Goal: Task Accomplishment & Management: Complete application form

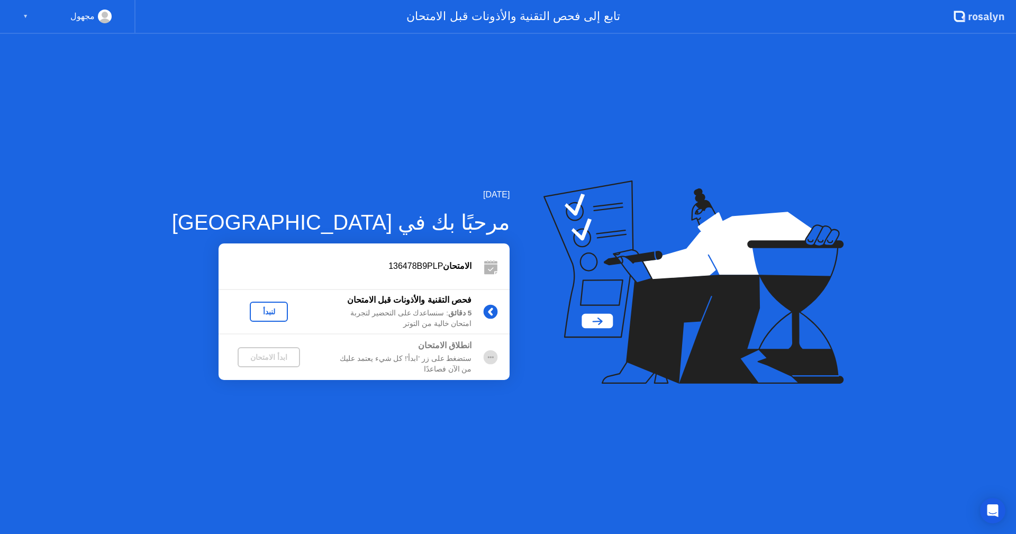
click at [254, 308] on div "لنبدأ" at bounding box center [269, 311] width 30 height 8
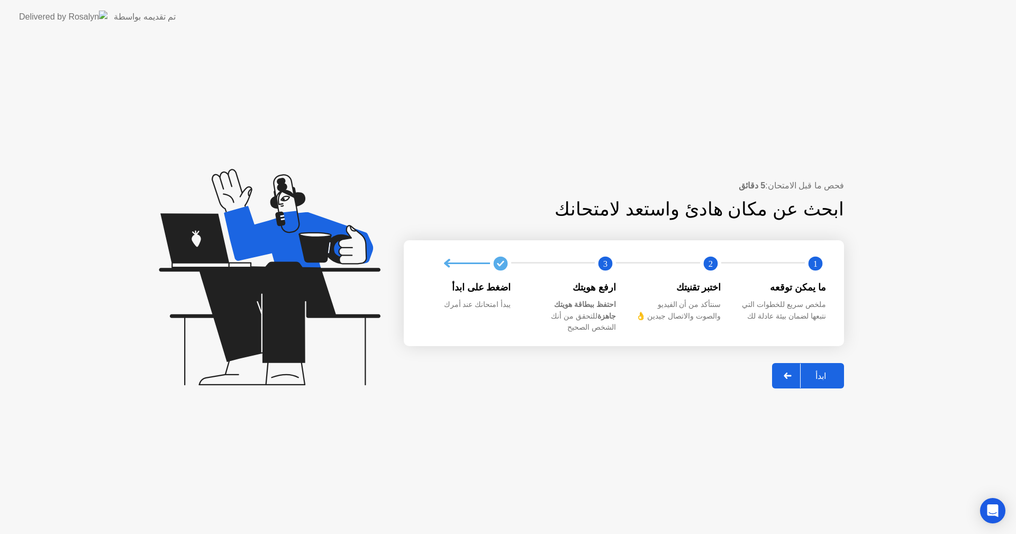
click at [826, 371] on div "ابدأ" at bounding box center [820, 376] width 40 height 10
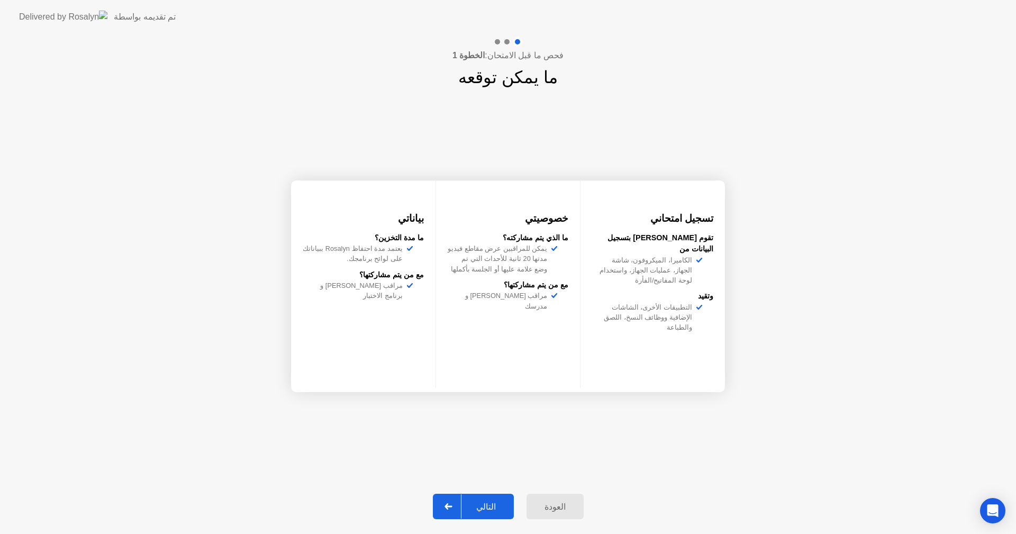
click at [491, 504] on div "التالي" at bounding box center [485, 506] width 49 height 10
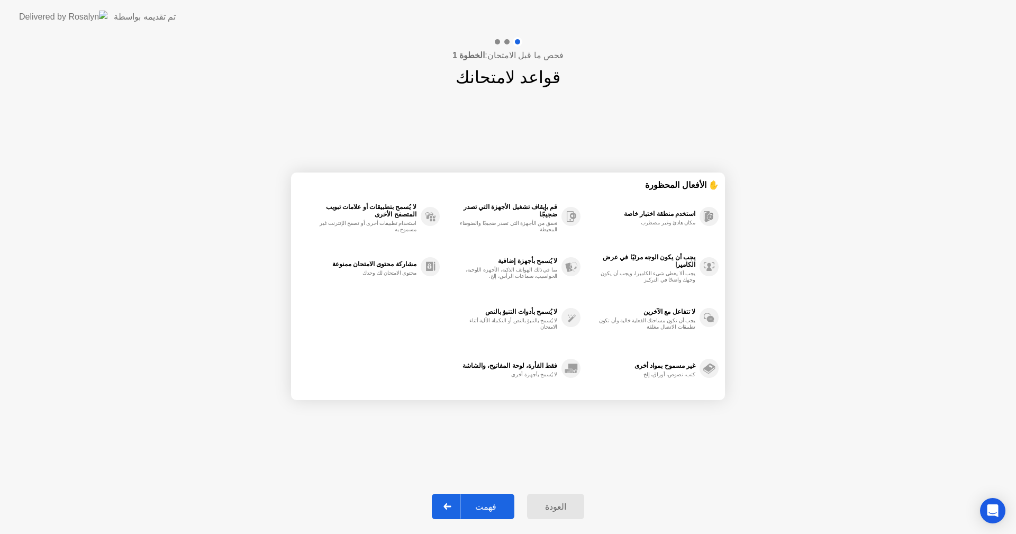
click at [490, 506] on div "فهمت" at bounding box center [485, 506] width 51 height 10
select select "**********"
select select "*******"
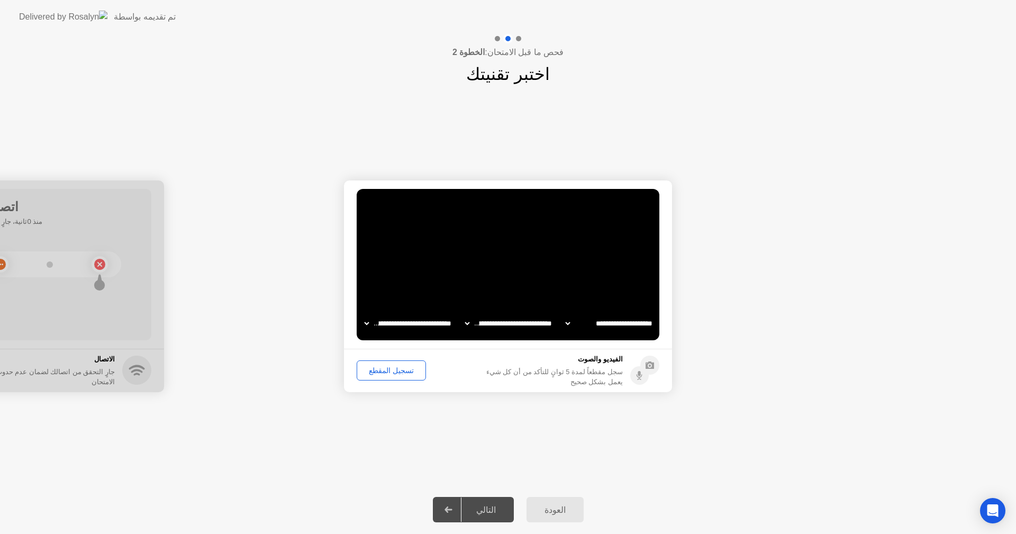
click at [389, 370] on div "تسجيل المقطع" at bounding box center [391, 370] width 62 height 8
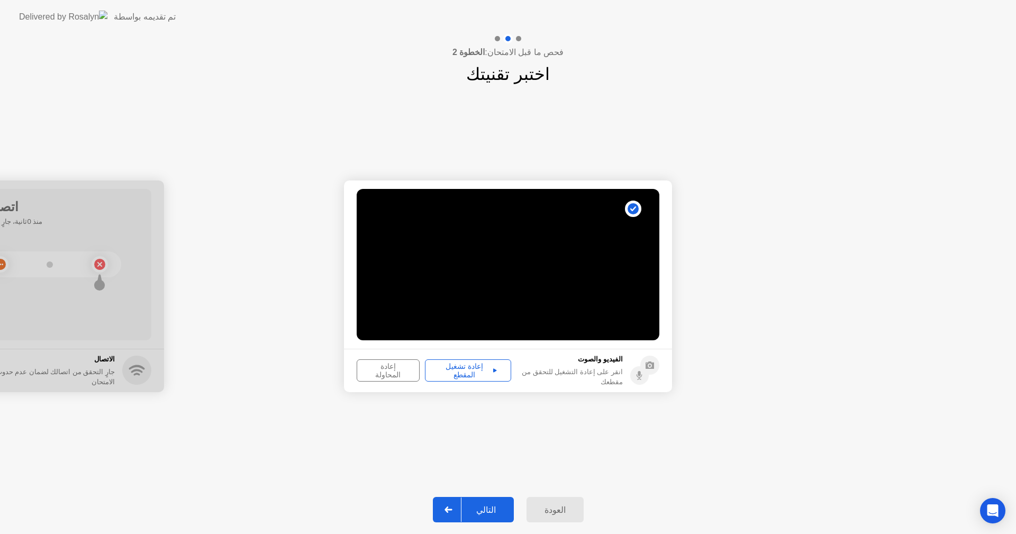
click at [474, 370] on div "إعادة تشغيل المقطع" at bounding box center [467, 370] width 79 height 17
click at [493, 370] on icon at bounding box center [495, 370] width 4 height 4
click at [473, 370] on div "إعادة تشغيل المقطع" at bounding box center [467, 370] width 79 height 17
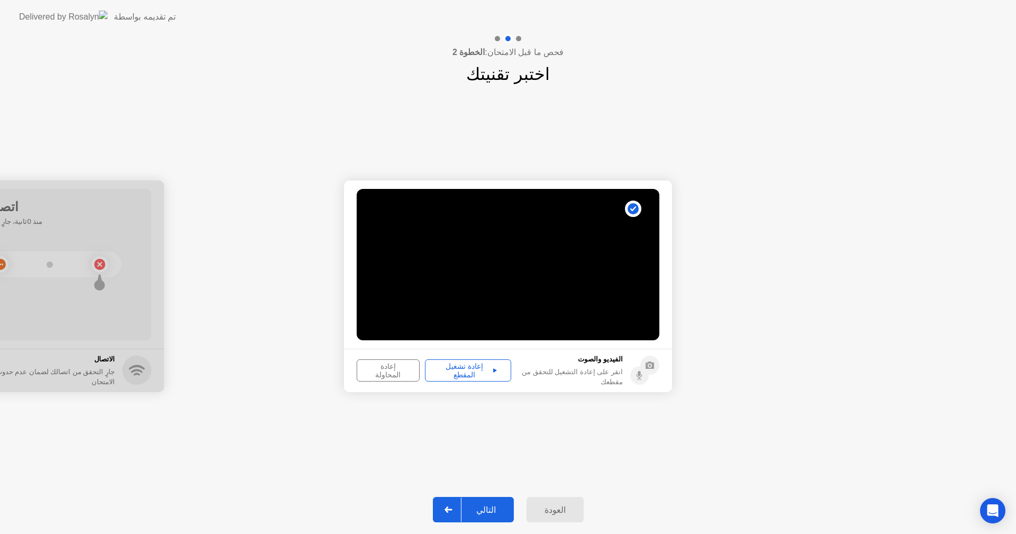
click at [473, 370] on div "إعادة تشغيل المقطع" at bounding box center [467, 370] width 79 height 17
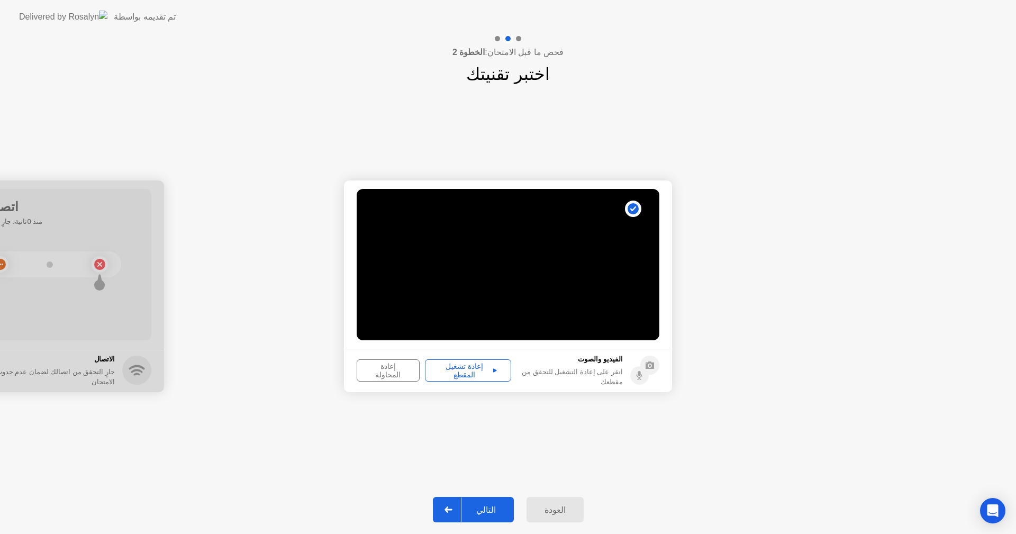
click at [473, 370] on div "إعادة تشغيل المقطع" at bounding box center [467, 370] width 79 height 17
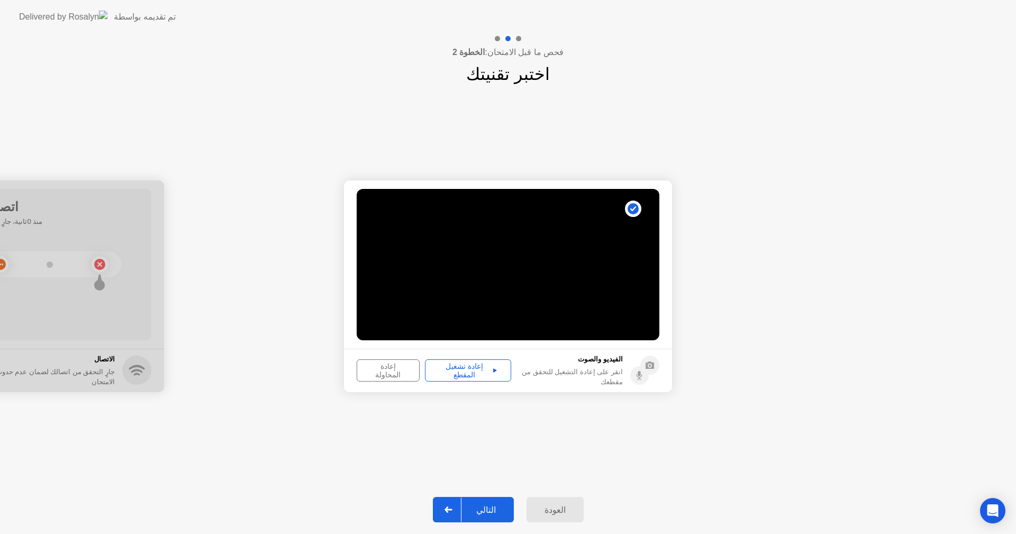
click at [473, 370] on div "إعادة تشغيل المقطع" at bounding box center [467, 370] width 79 height 17
click at [591, 364] on h5 "الفيديو والصوت" at bounding box center [569, 359] width 106 height 11
click at [473, 367] on div "إعادة تشغيل المقطع" at bounding box center [467, 370] width 79 height 17
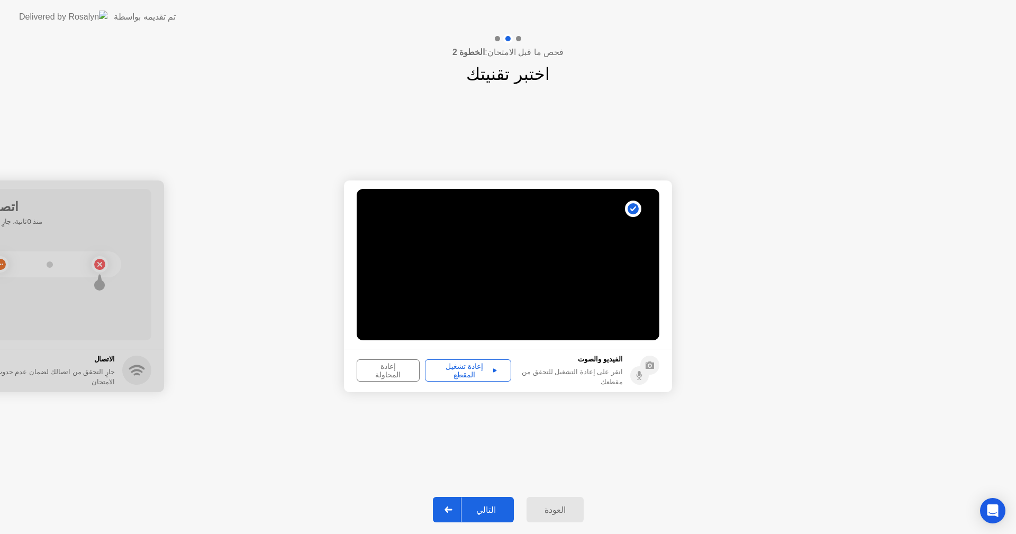
click at [473, 367] on div "إعادة تشغيل المقطع" at bounding box center [467, 370] width 79 height 17
click at [583, 236] on video at bounding box center [507, 264] width 303 height 151
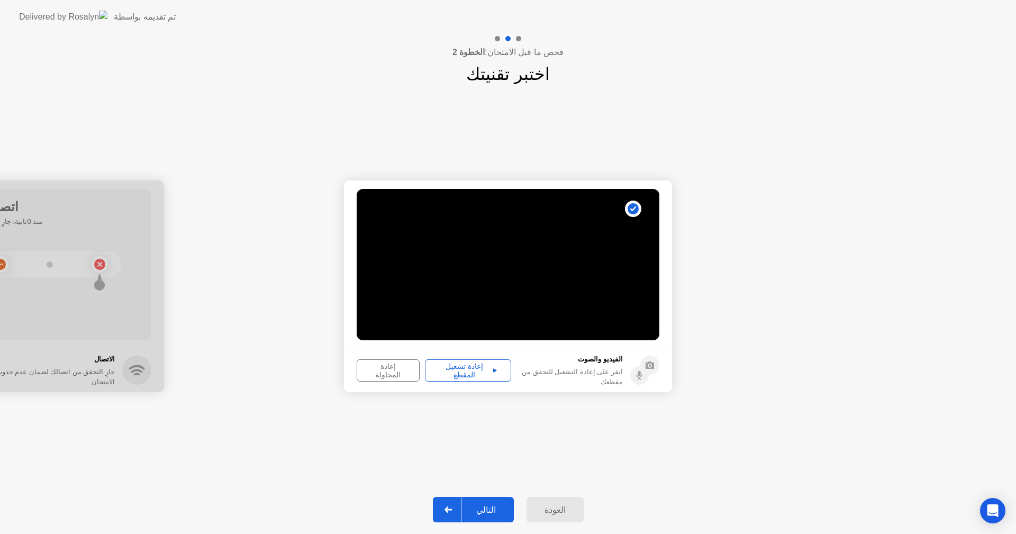
drag, startPoint x: 583, startPoint y: 236, endPoint x: 584, endPoint y: 359, distance: 123.2
click at [584, 359] on app-media "**********" at bounding box center [508, 286] width 328 height 212
click at [451, 374] on div "إعادة تشغيل المقطع" at bounding box center [467, 370] width 79 height 17
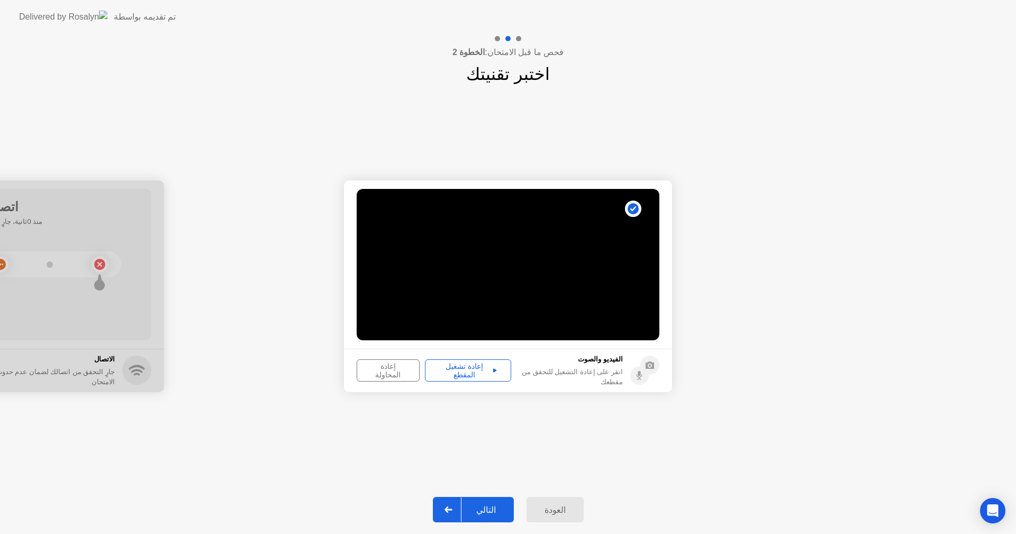
click at [451, 374] on div "إعادة تشغيل المقطع" at bounding box center [467, 370] width 79 height 17
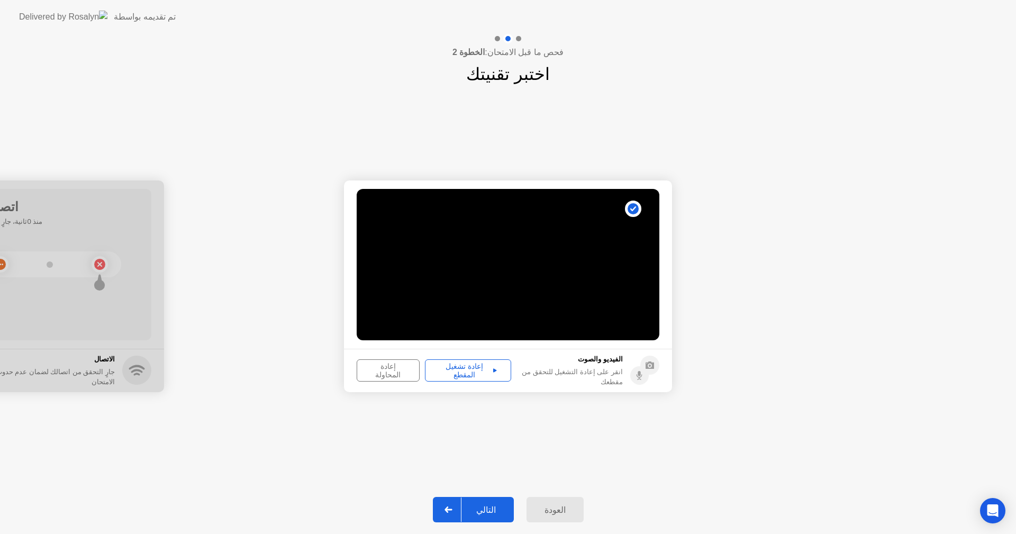
click at [465, 373] on div "إعادة تشغيل المقطع" at bounding box center [467, 370] width 79 height 17
drag, startPoint x: 102, startPoint y: 303, endPoint x: 264, endPoint y: 249, distance: 170.8
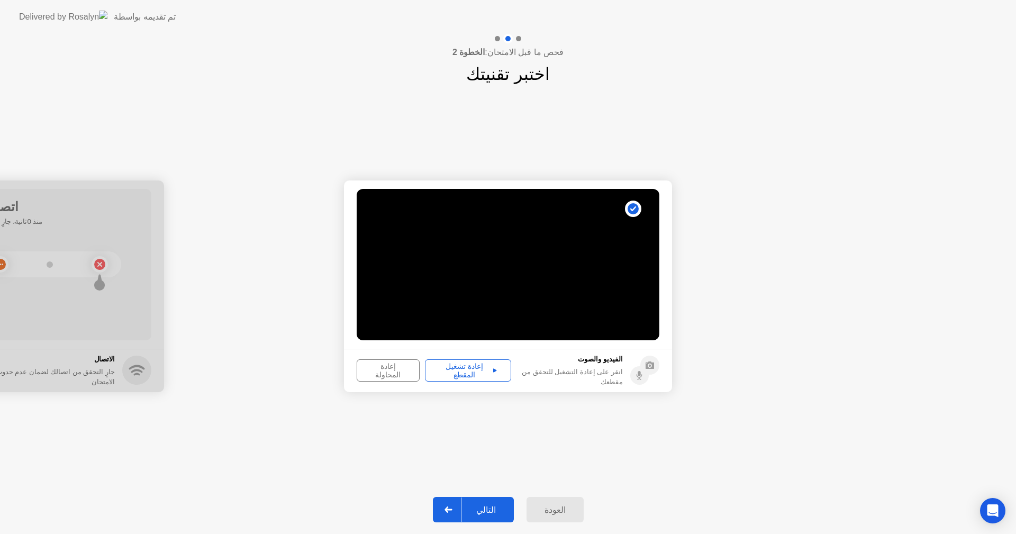
click at [469, 371] on div "إعادة تشغيل المقطع" at bounding box center [467, 370] width 79 height 17
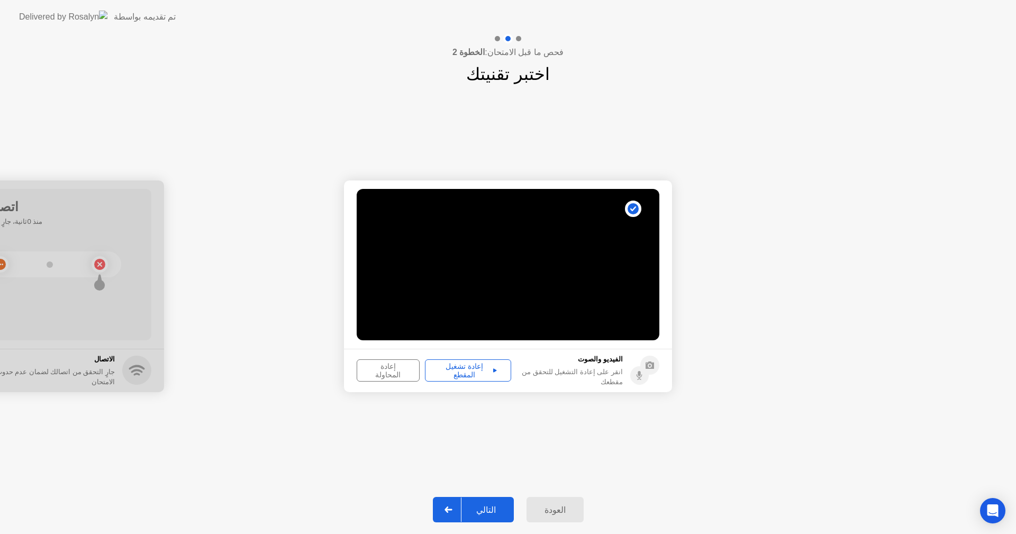
click at [469, 371] on div "إعادة تشغيل المقطع" at bounding box center [467, 370] width 79 height 17
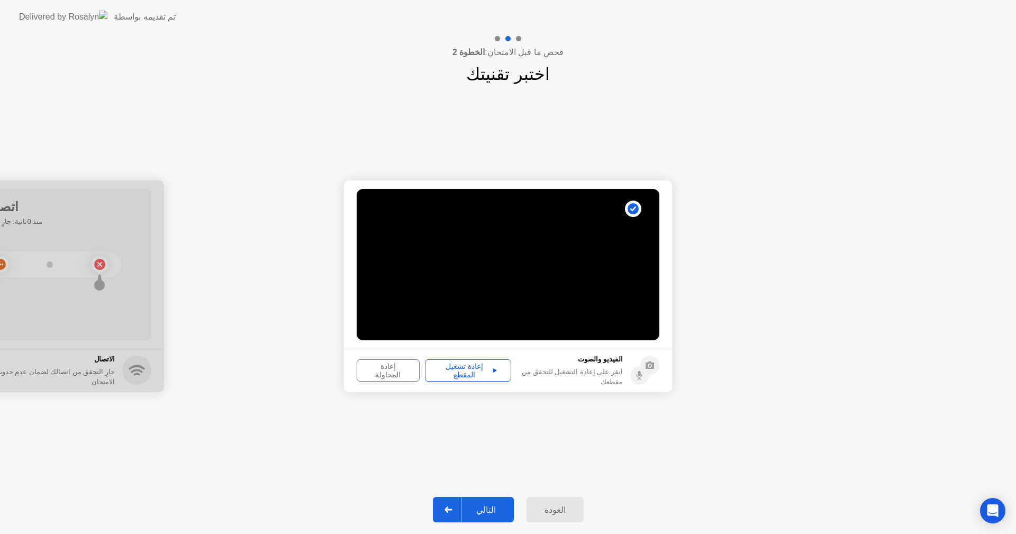
click at [469, 371] on div "إعادة تشغيل المقطع" at bounding box center [467, 370] width 79 height 17
click at [382, 376] on div "إعادة المحاولة" at bounding box center [388, 370] width 56 height 17
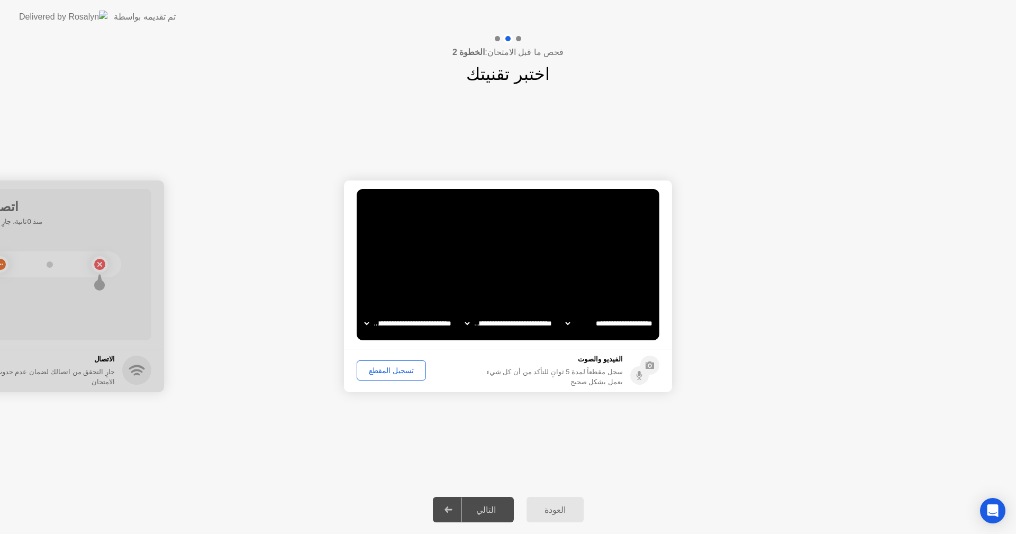
click at [382, 374] on div "تسجيل المقطع" at bounding box center [391, 370] width 62 height 8
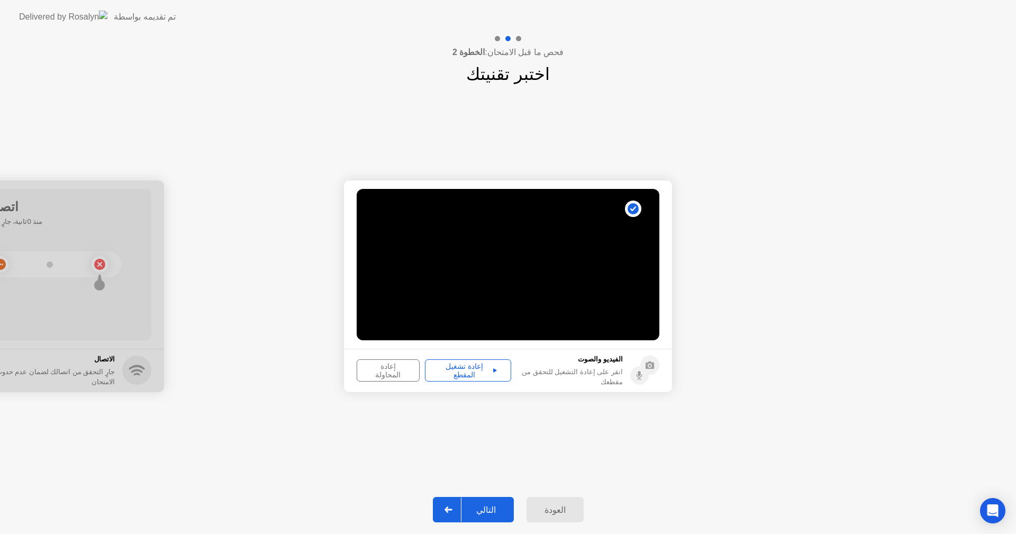
click at [480, 368] on div "إعادة تشغيل المقطع" at bounding box center [467, 370] width 79 height 17
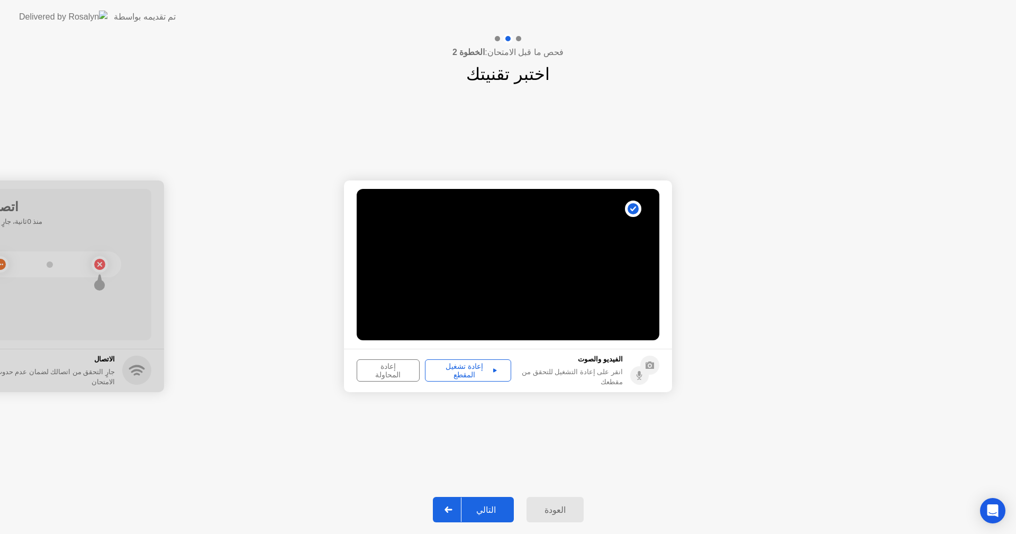
click at [480, 368] on div "إعادة تشغيل المقطع" at bounding box center [467, 370] width 79 height 17
click at [554, 301] on video at bounding box center [507, 264] width 303 height 151
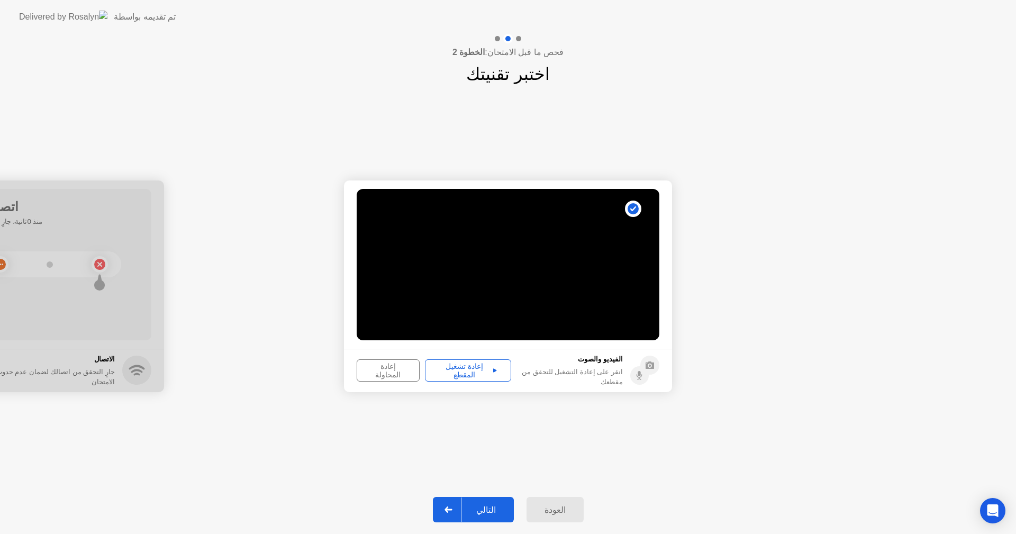
click at [554, 301] on video at bounding box center [507, 264] width 303 height 151
drag, startPoint x: 554, startPoint y: 301, endPoint x: 615, endPoint y: 383, distance: 101.7
click at [615, 383] on app-media "**********" at bounding box center [508, 286] width 328 height 212
click at [555, 508] on div "العودة" at bounding box center [554, 510] width 51 height 10
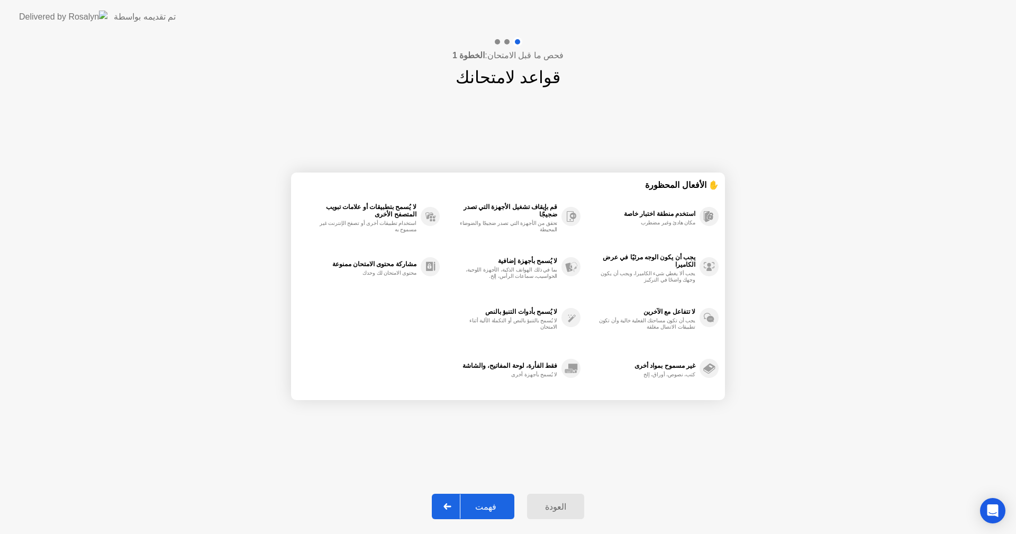
click at [555, 508] on div "العودة" at bounding box center [555, 506] width 51 height 10
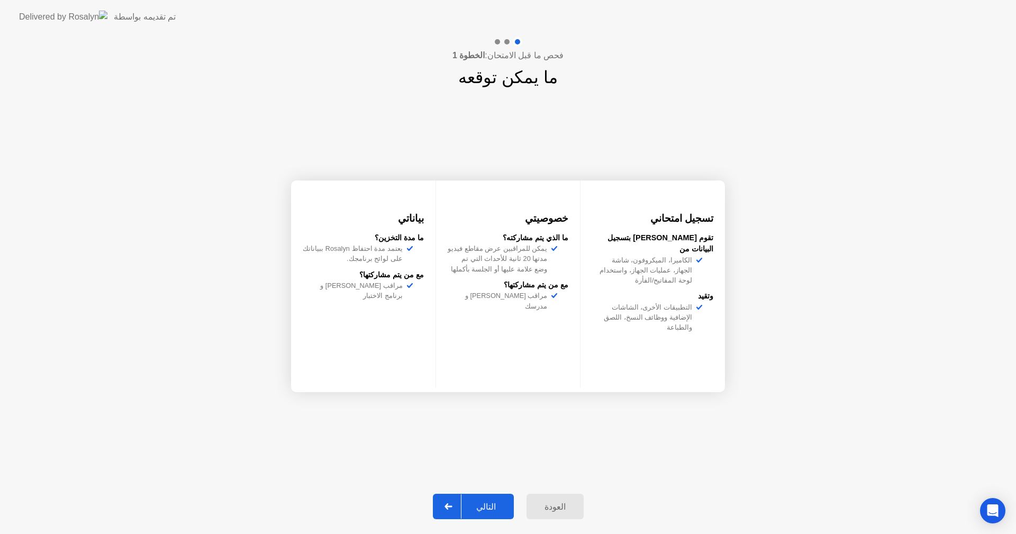
click at [555, 508] on div "العودة" at bounding box center [554, 506] width 51 height 10
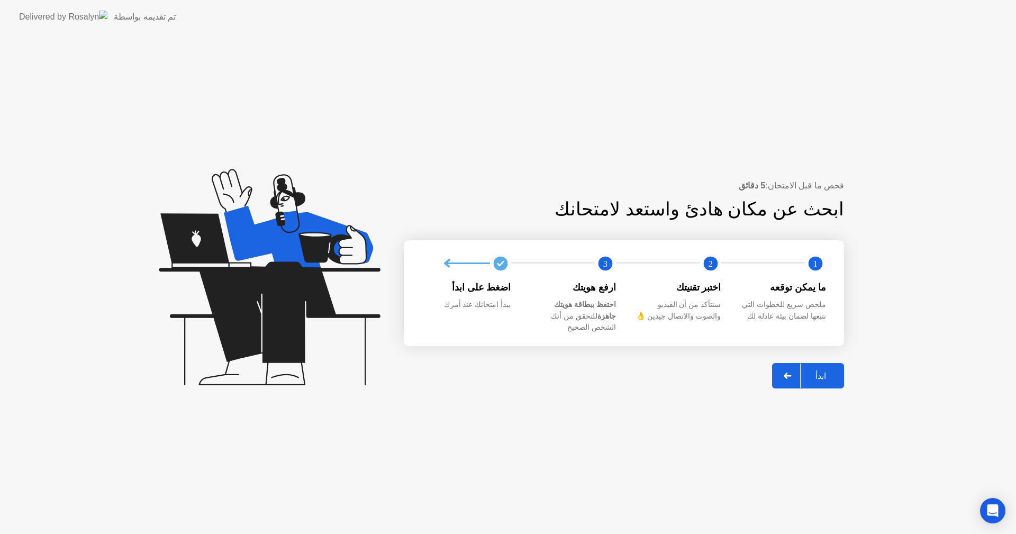
click at [817, 371] on div "ابدأ" at bounding box center [820, 376] width 40 height 10
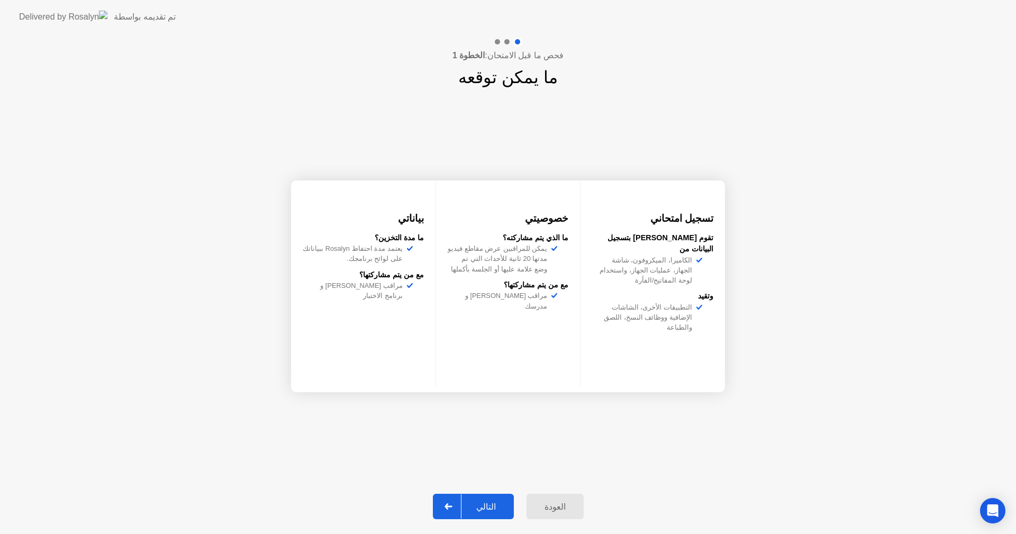
click at [496, 505] on div "التالي" at bounding box center [485, 506] width 49 height 10
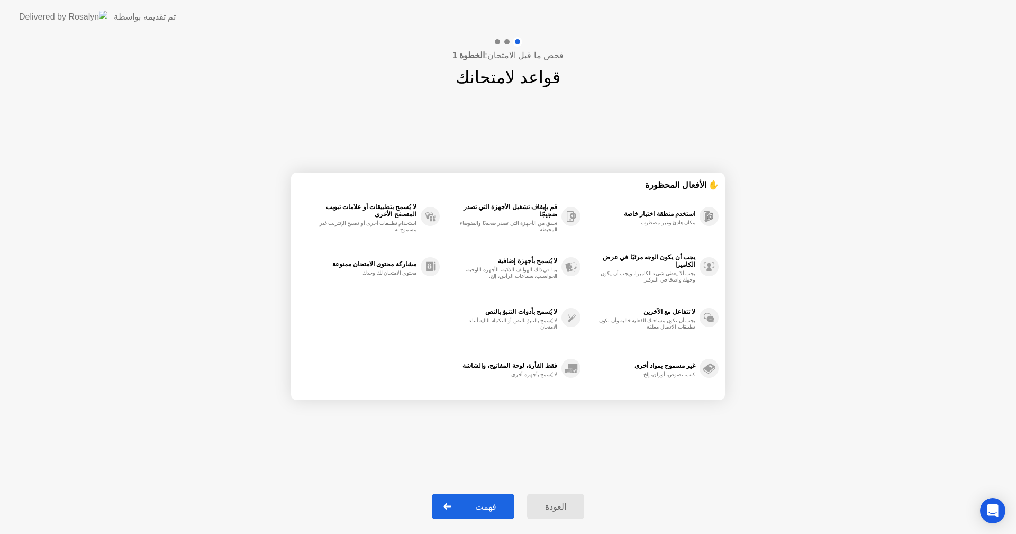
click at [496, 505] on div "فهمت" at bounding box center [485, 506] width 51 height 10
select select "**********"
select select "*******"
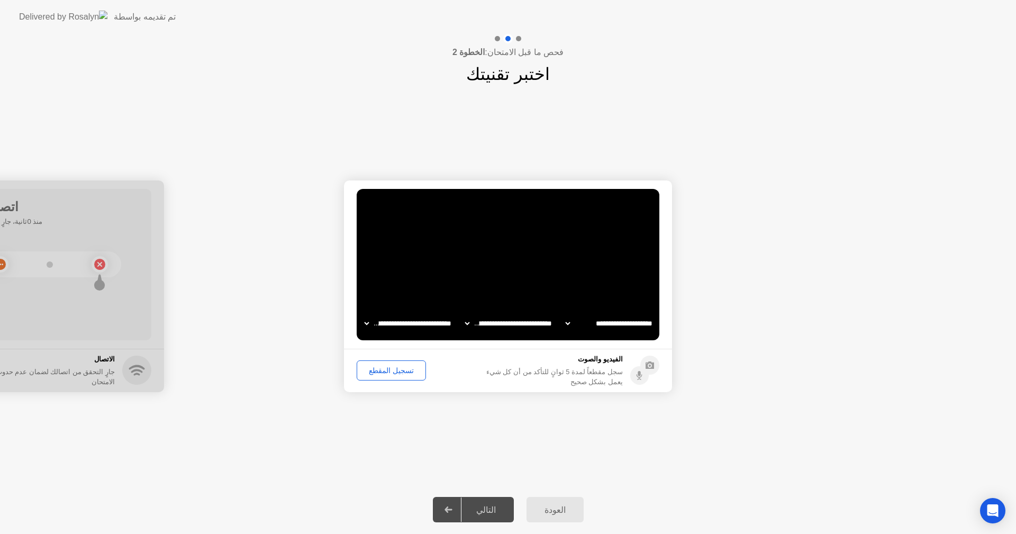
click at [416, 324] on select "**********" at bounding box center [408, 323] width 90 height 21
click at [363, 313] on select "**********" at bounding box center [408, 323] width 90 height 21
click at [369, 323] on select "**********" at bounding box center [408, 323] width 90 height 21
select select "**********"
click at [363, 313] on select "**********" at bounding box center [408, 323] width 90 height 21
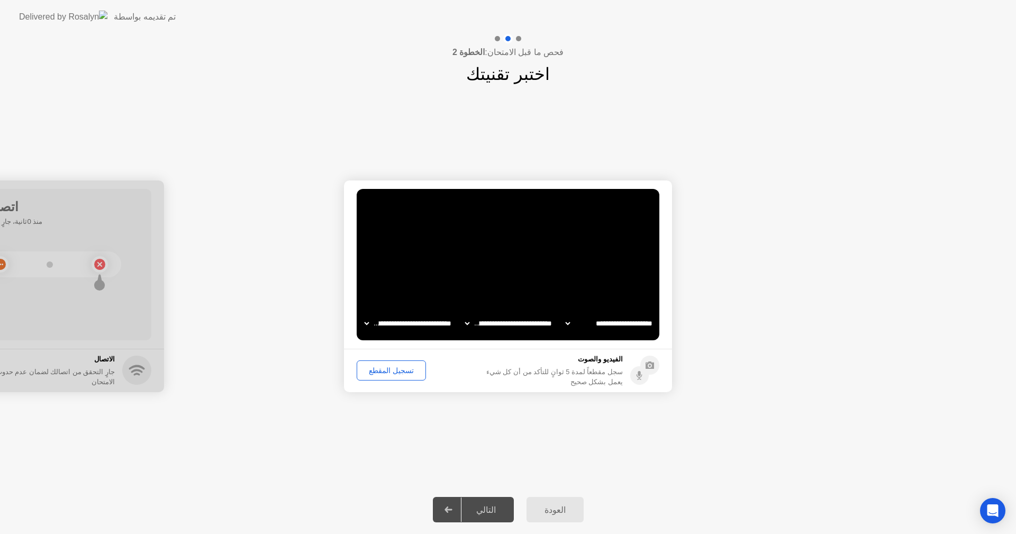
click at [379, 373] on div "تسجيل المقطع" at bounding box center [391, 370] width 62 height 8
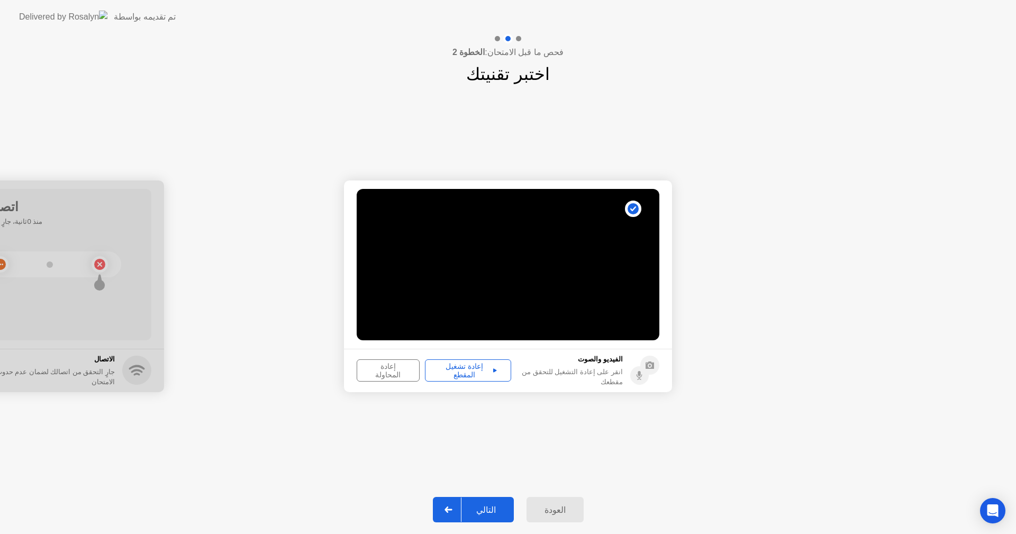
click at [379, 373] on div "إعادة المحاولة" at bounding box center [388, 370] width 56 height 17
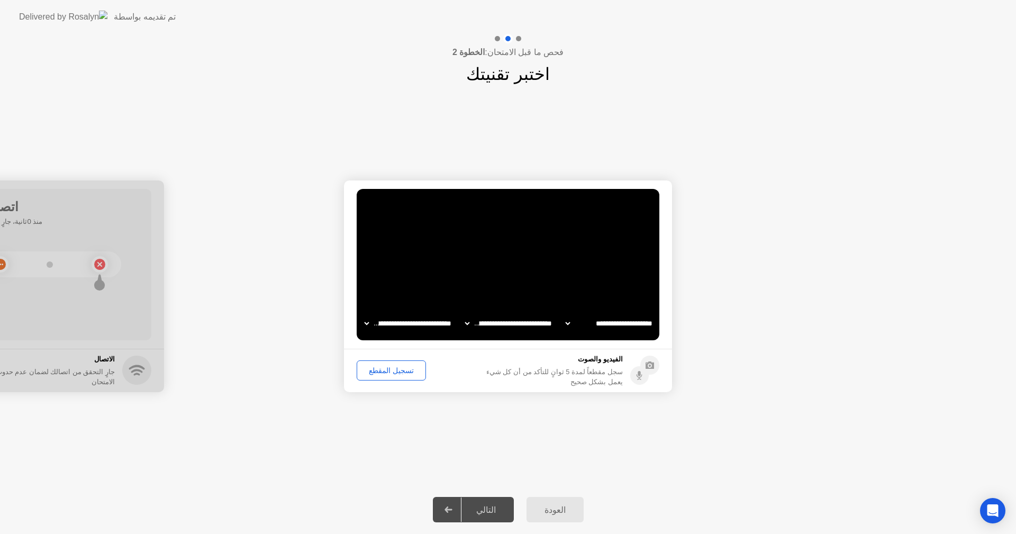
click at [405, 369] on div "تسجيل المقطع" at bounding box center [391, 370] width 62 height 8
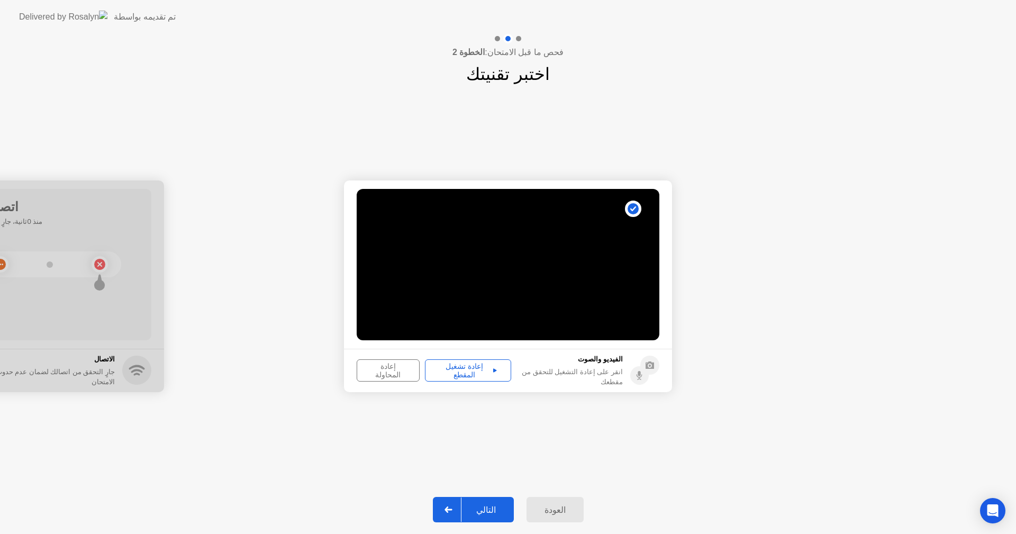
click at [464, 370] on div "إعادة تشغيل المقطع" at bounding box center [467, 370] width 79 height 17
click at [484, 370] on div "إعادة تشغيل المقطع" at bounding box center [467, 370] width 79 height 17
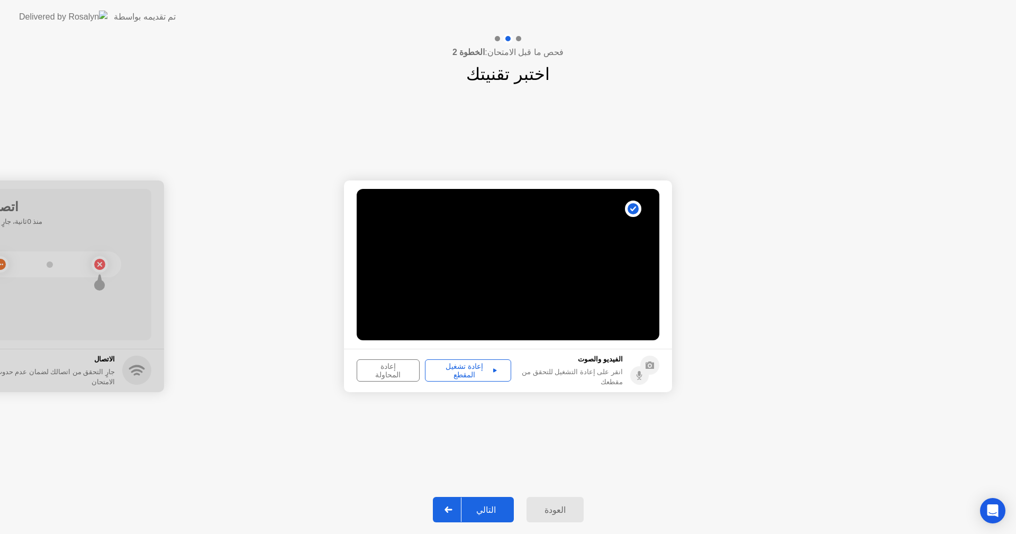
click at [484, 370] on div "إعادة تشغيل المقطع" at bounding box center [467, 370] width 79 height 17
click at [535, 267] on video at bounding box center [507, 264] width 303 height 151
click at [627, 373] on div "الفيديو والصوت انقر على إعادة التشغيل للتحقق من مقطعك" at bounding box center [587, 370] width 143 height 33
click at [456, 276] on video at bounding box center [507, 264] width 303 height 151
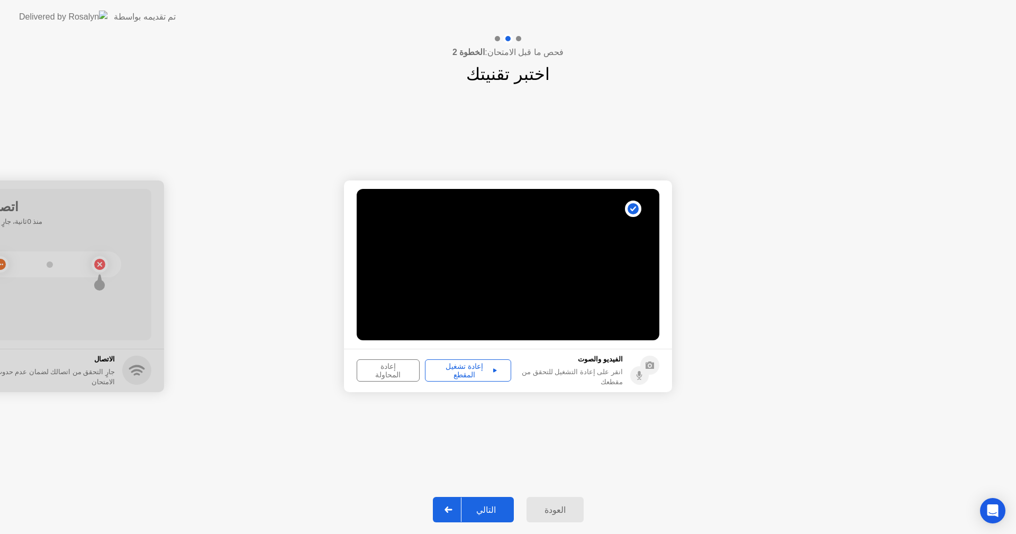
click at [551, 509] on div "العودة" at bounding box center [554, 510] width 51 height 10
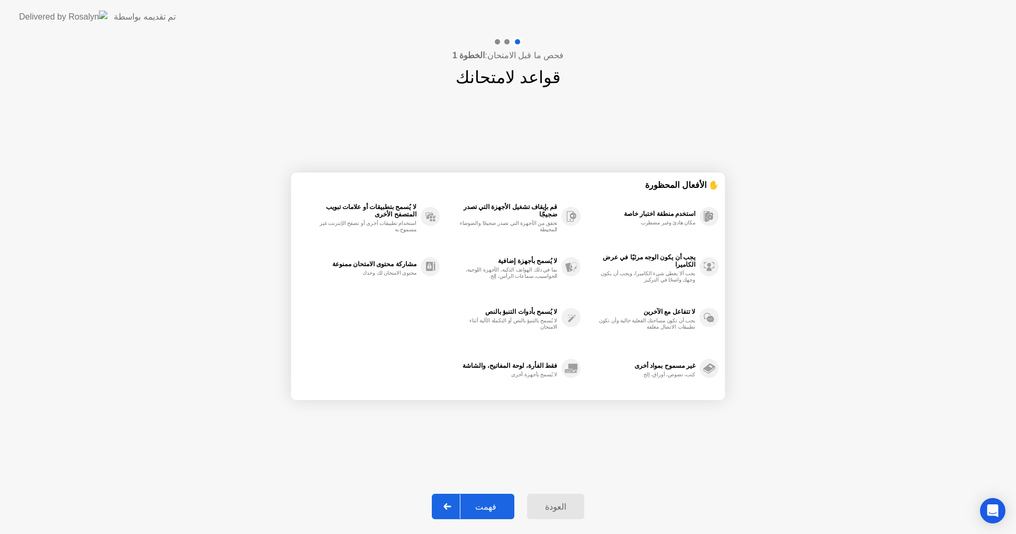
click at [493, 508] on div "فهمت" at bounding box center [485, 506] width 51 height 10
select select "**********"
select select "*******"
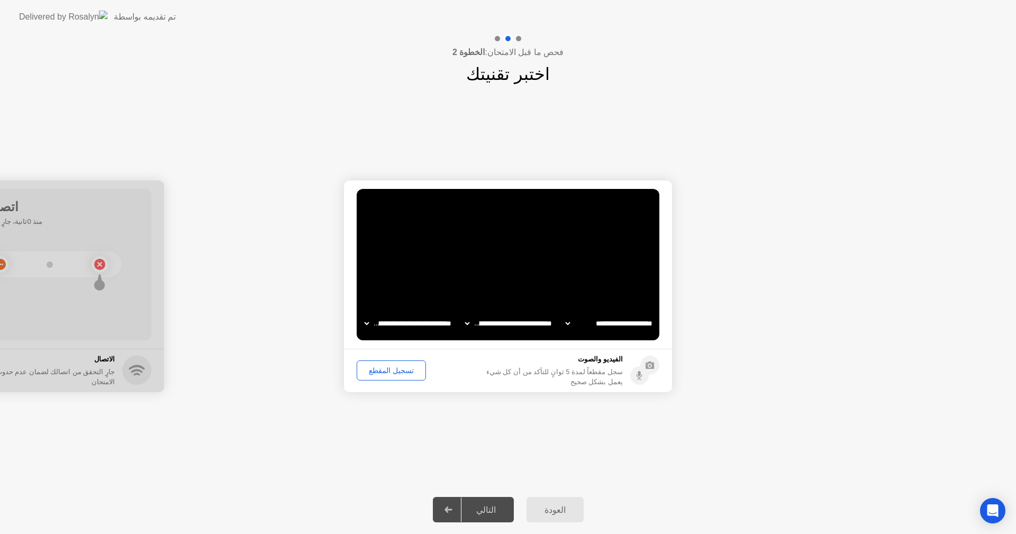
click at [414, 326] on select "**********" at bounding box center [408, 323] width 90 height 21
click at [363, 313] on select "**********" at bounding box center [408, 323] width 90 height 21
click at [403, 367] on div "تسجيل المقطع" at bounding box center [391, 370] width 62 height 8
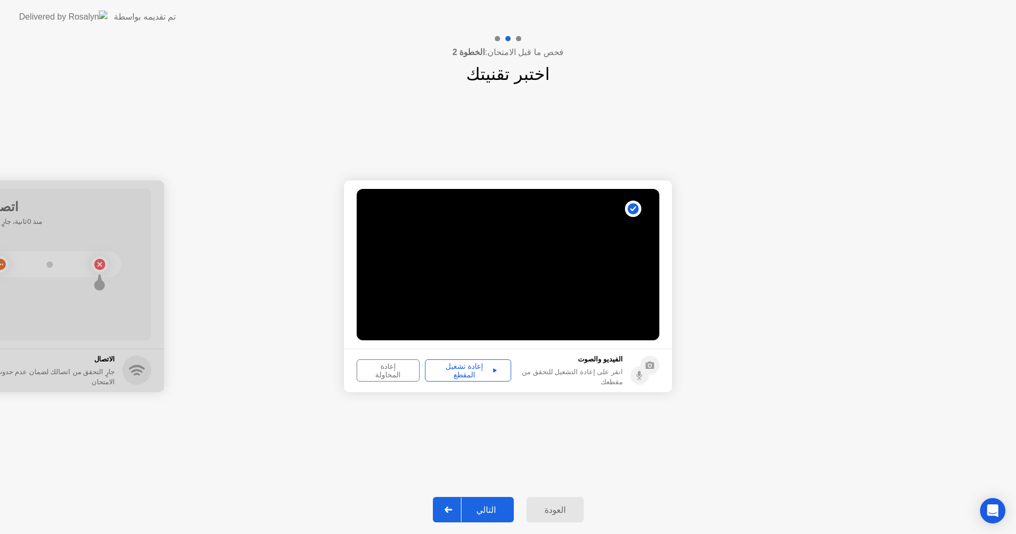
click at [470, 365] on div "إعادة تشغيل المقطع" at bounding box center [467, 370] width 79 height 17
click at [480, 368] on div "إعادة تشغيل المقطع" at bounding box center [467, 370] width 79 height 17
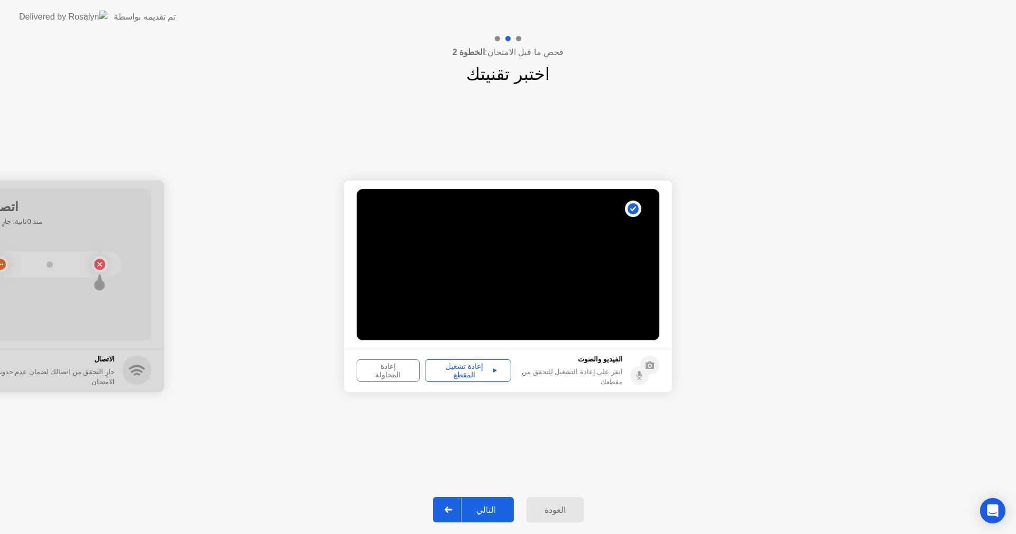
click at [480, 368] on div "إعادة تشغيل المقطع" at bounding box center [467, 370] width 79 height 17
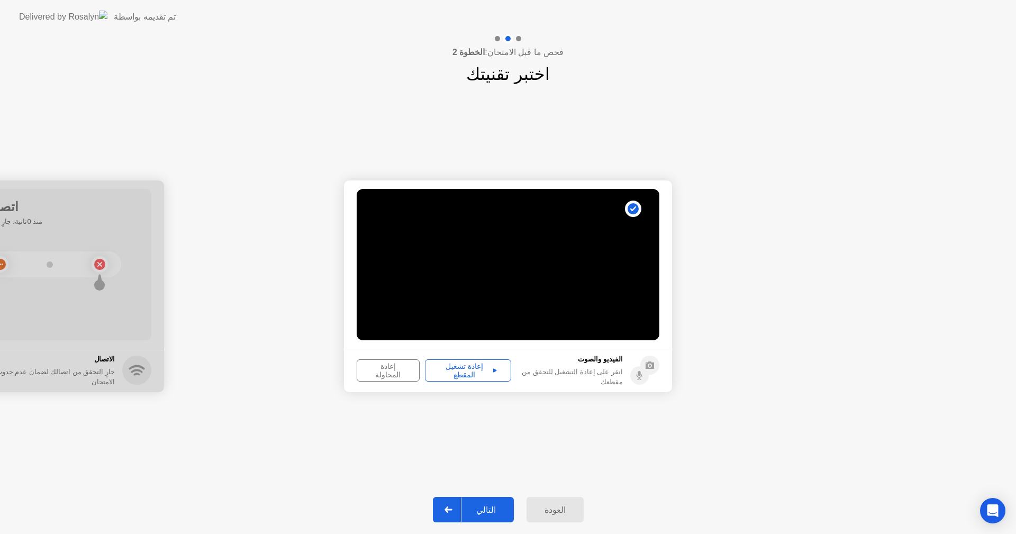
click at [480, 368] on div "إعادة تشغيل المقطع" at bounding box center [467, 370] width 79 height 17
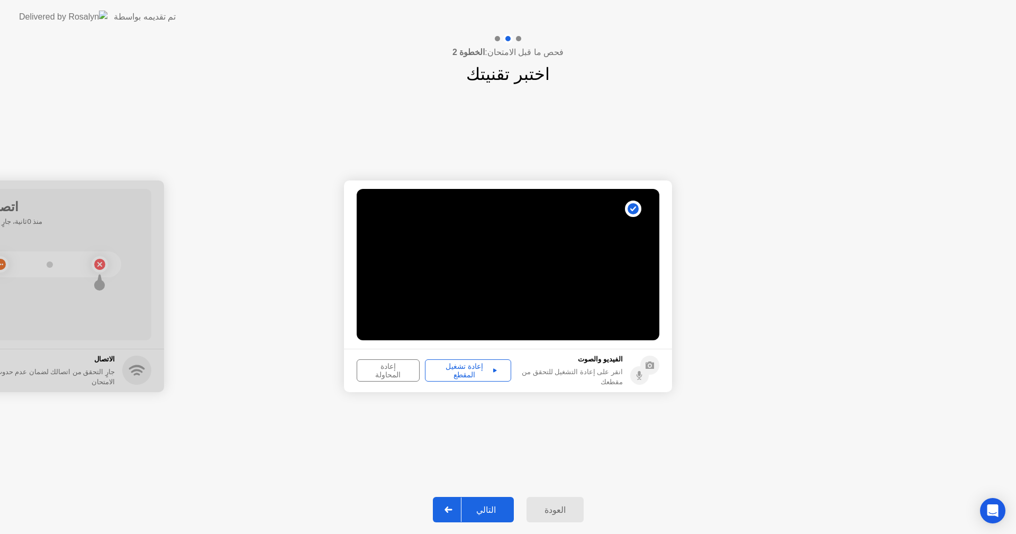
click at [493, 509] on div "التالي" at bounding box center [485, 510] width 49 height 10
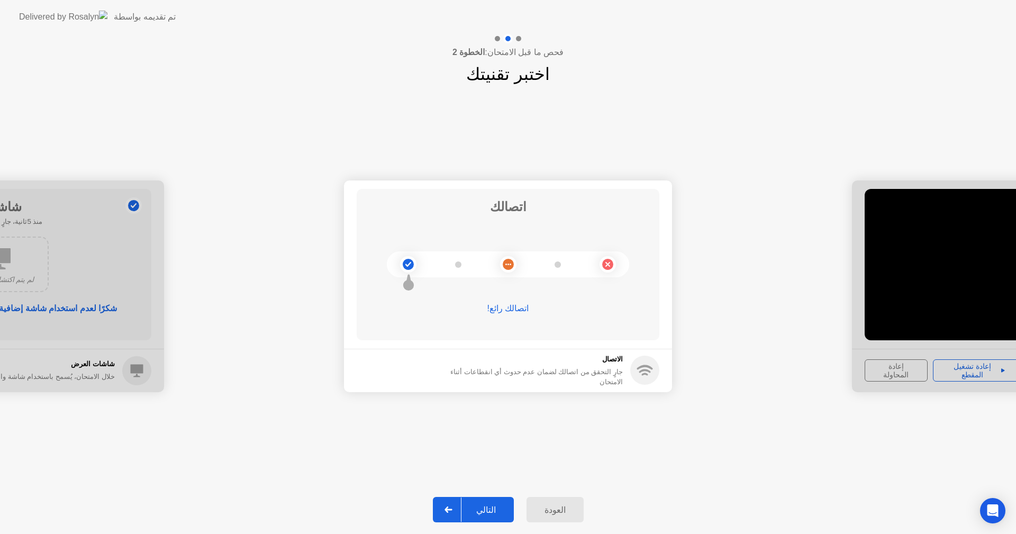
click at [547, 505] on div "العودة" at bounding box center [554, 510] width 51 height 10
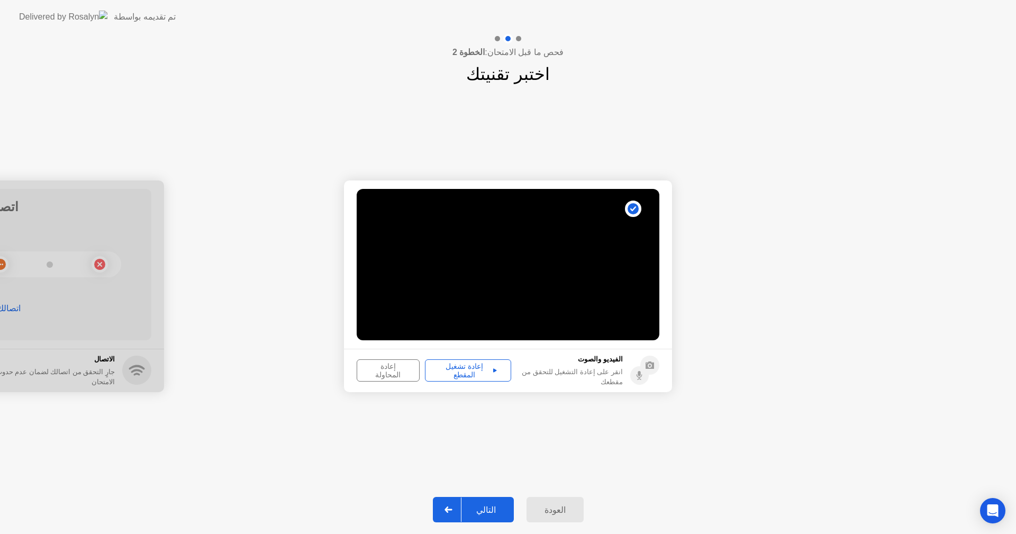
click at [472, 371] on div "إعادة تشغيل المقطع" at bounding box center [467, 370] width 79 height 17
click at [381, 374] on div "إعادة المحاولة" at bounding box center [388, 370] width 56 height 17
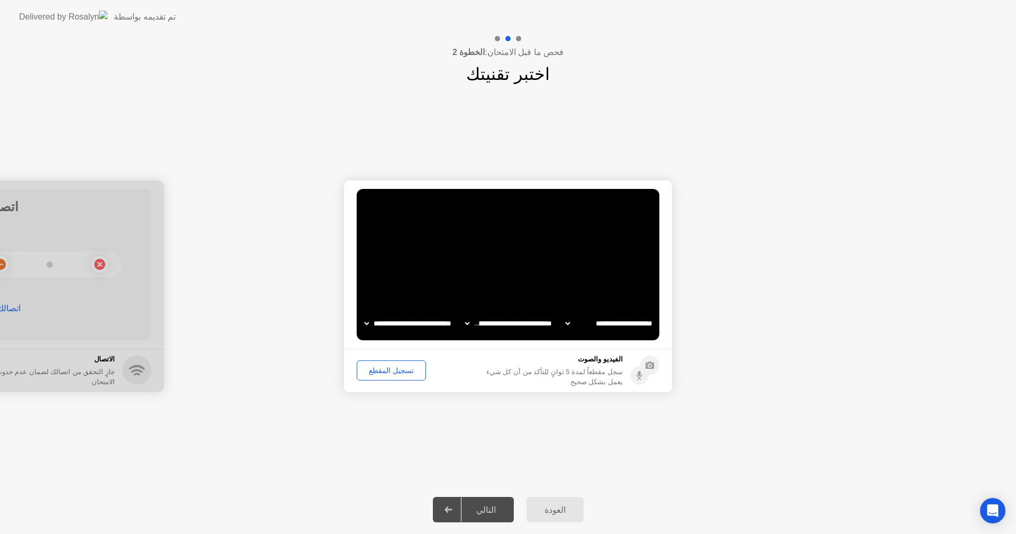
click at [414, 324] on select "**********" at bounding box center [408, 323] width 90 height 21
select select "**********"
click at [363, 313] on select "**********" at bounding box center [408, 323] width 90 height 21
click at [397, 368] on div "تسجيل المقطع" at bounding box center [391, 370] width 62 height 8
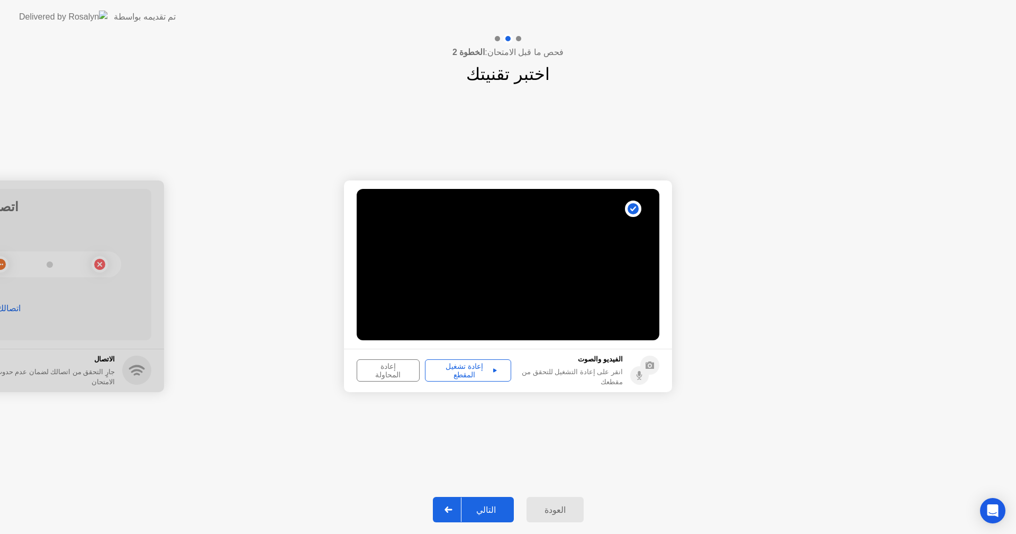
click at [467, 371] on div "إعادة تشغيل المقطع" at bounding box center [467, 370] width 79 height 17
click at [482, 370] on div "إعادة تشغيل المقطع" at bounding box center [467, 370] width 79 height 17
click at [472, 369] on div "إعادة تشغيل المقطع" at bounding box center [467, 370] width 79 height 17
click at [556, 511] on div "العودة" at bounding box center [554, 510] width 51 height 10
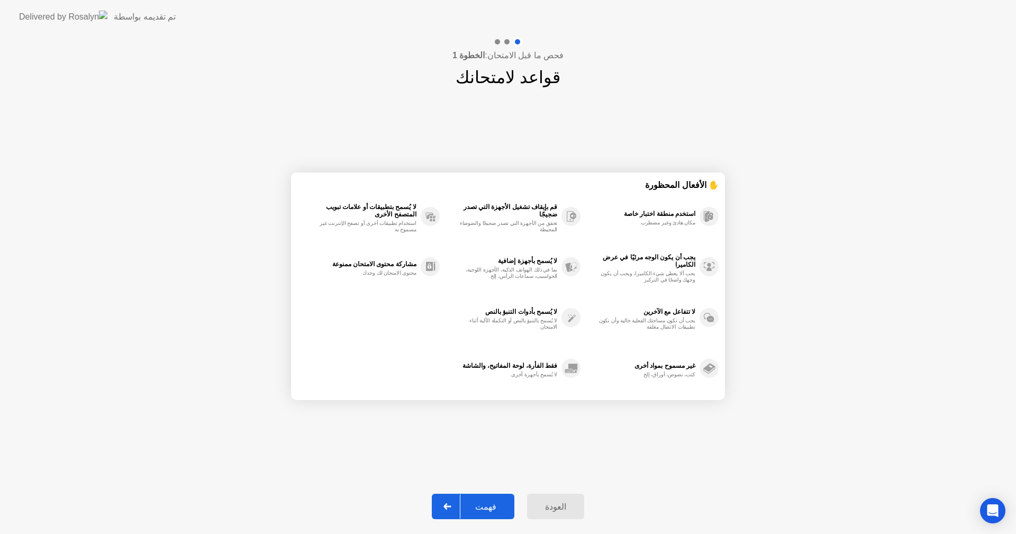
click at [556, 511] on div "العودة" at bounding box center [555, 506] width 51 height 10
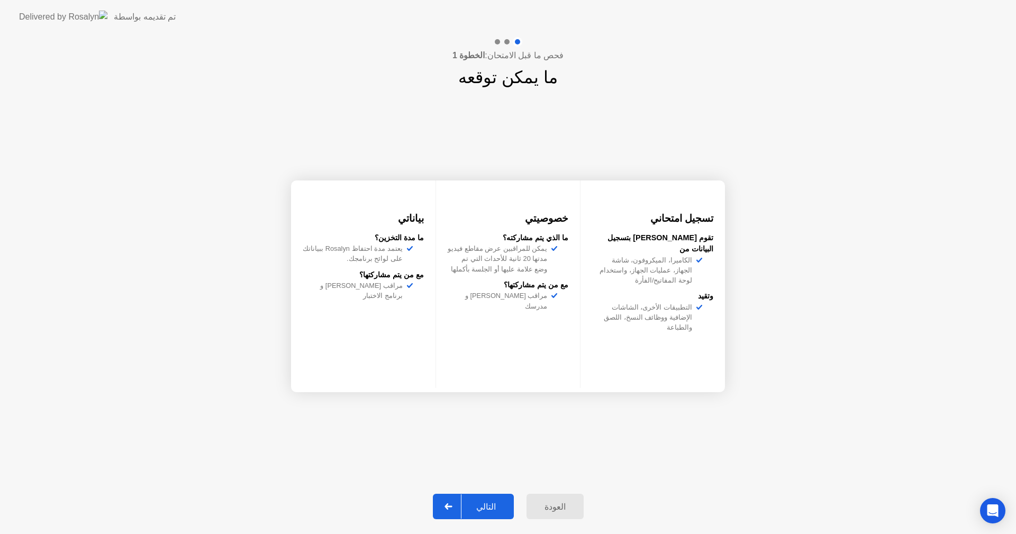
click at [556, 511] on div "العودة" at bounding box center [554, 506] width 51 height 10
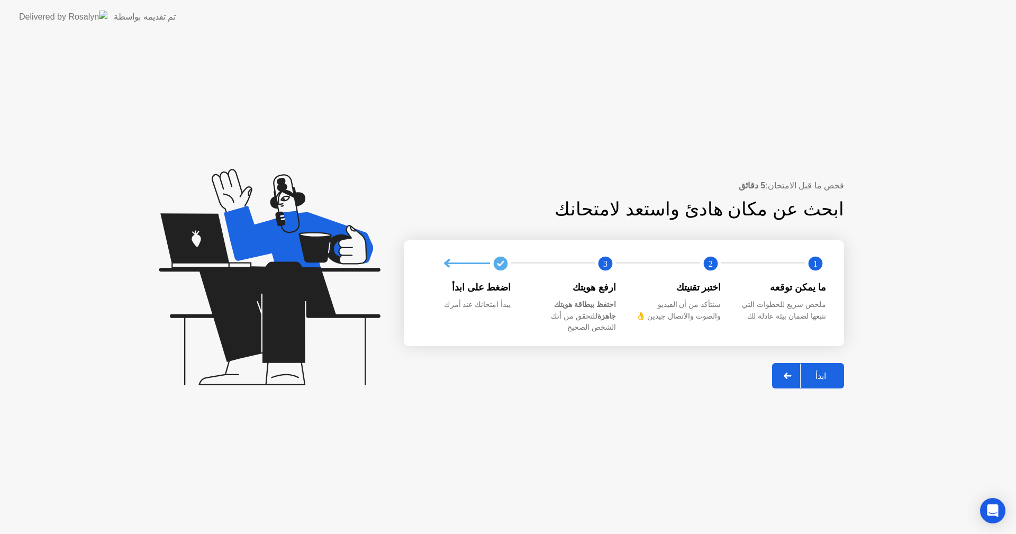
click at [790, 372] on icon at bounding box center [787, 375] width 8 height 6
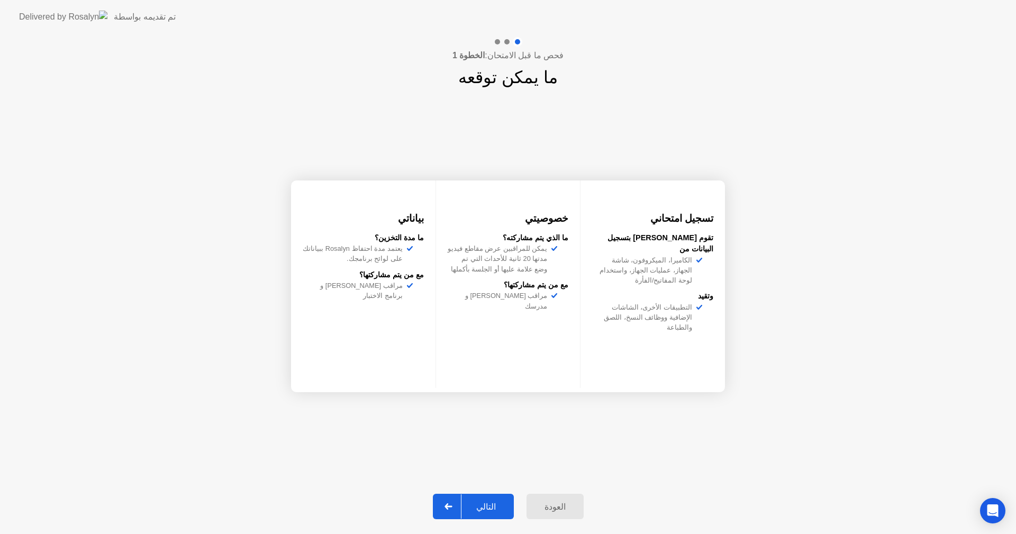
click at [557, 505] on div "العودة" at bounding box center [554, 506] width 51 height 10
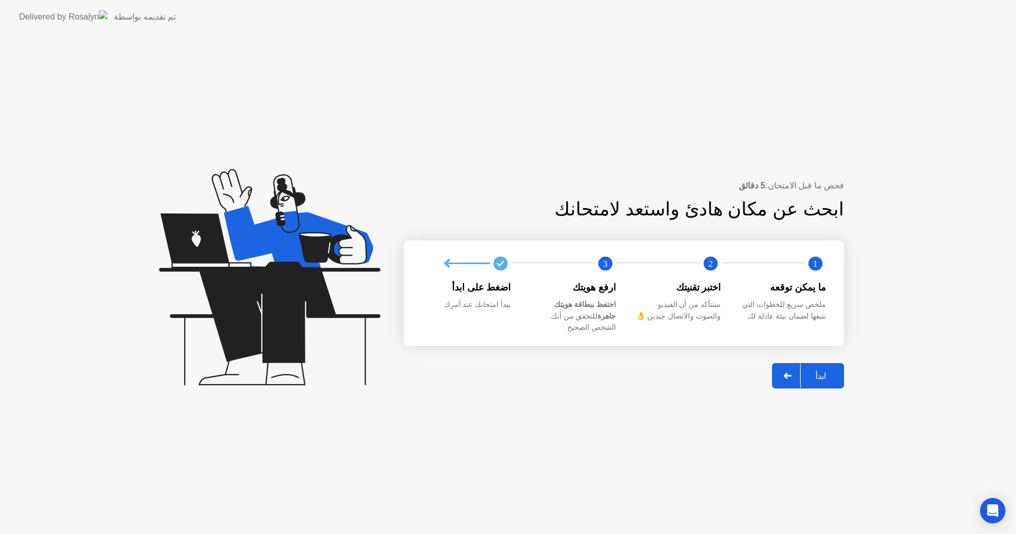
click at [822, 371] on div "ابدأ" at bounding box center [820, 376] width 40 height 10
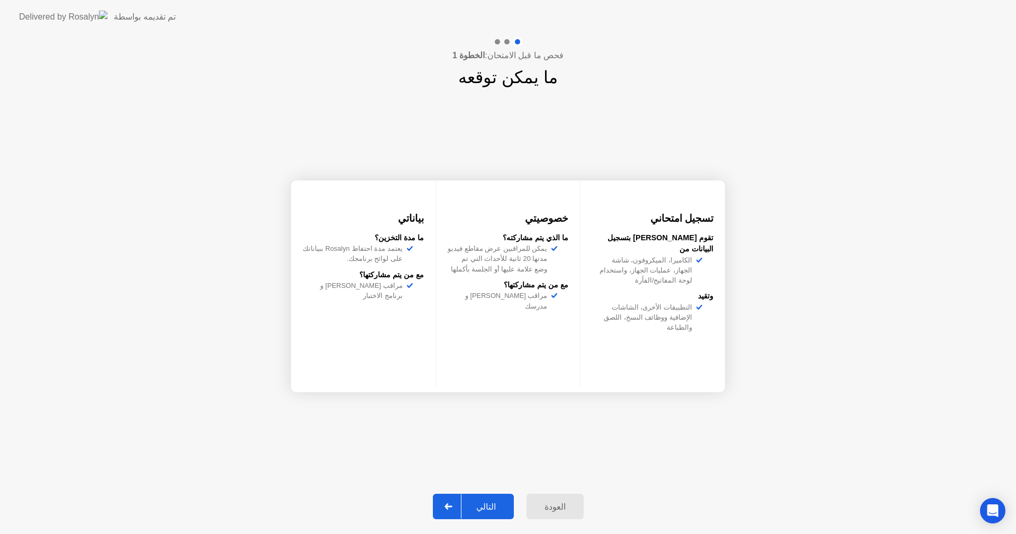
click at [493, 507] on div "التالي" at bounding box center [485, 506] width 49 height 10
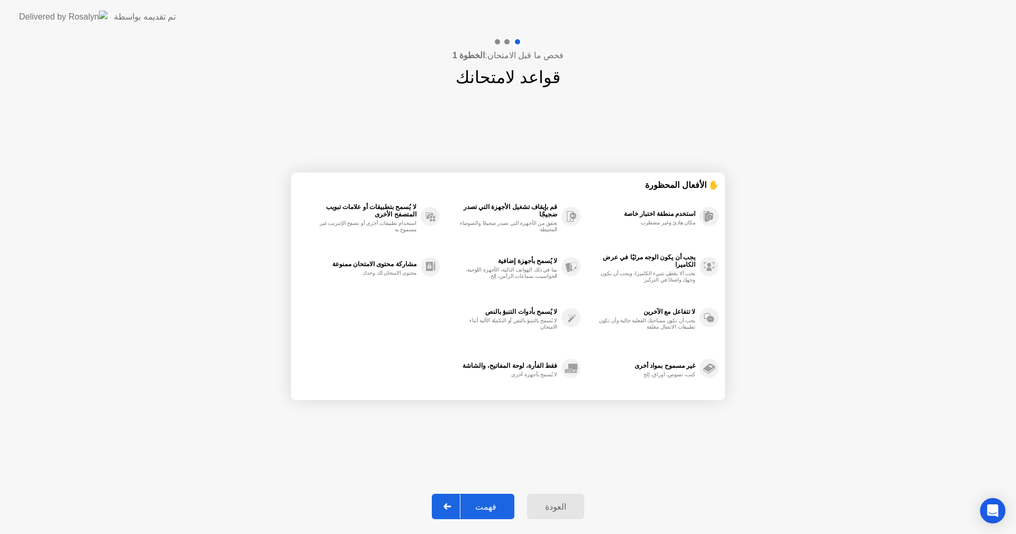
click at [493, 507] on div "فهمت" at bounding box center [485, 506] width 51 height 10
select select "**********"
select select "*******"
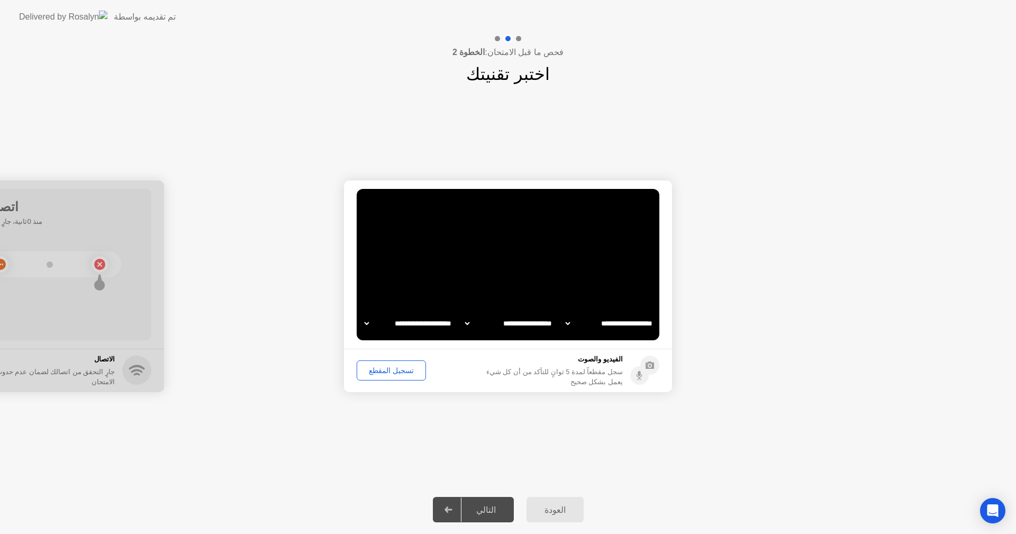
click at [380, 367] on div "تسجيل المقطع" at bounding box center [391, 370] width 62 height 8
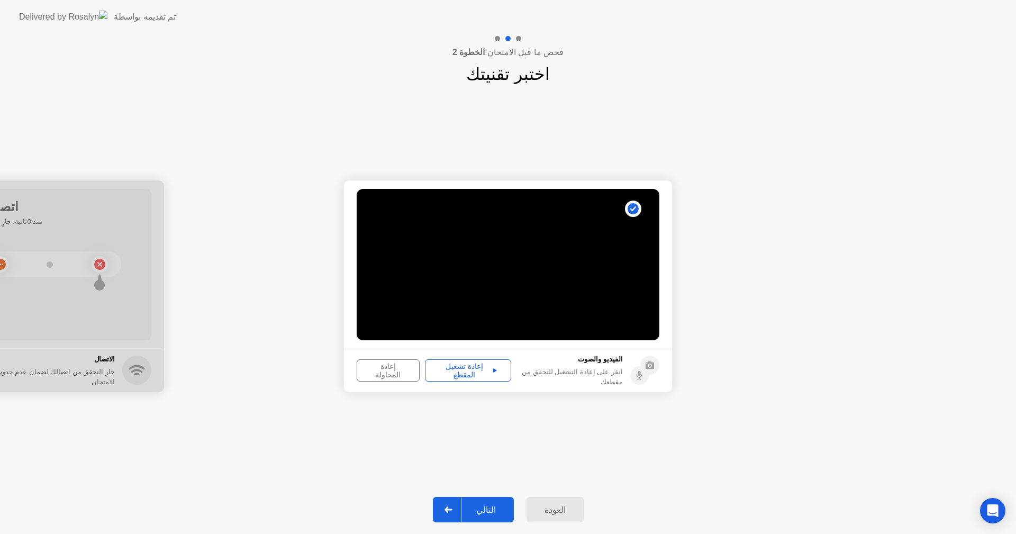
click at [463, 371] on div "إعادة تشغيل المقطع" at bounding box center [467, 370] width 79 height 17
click at [493, 508] on div "التالي" at bounding box center [485, 510] width 49 height 10
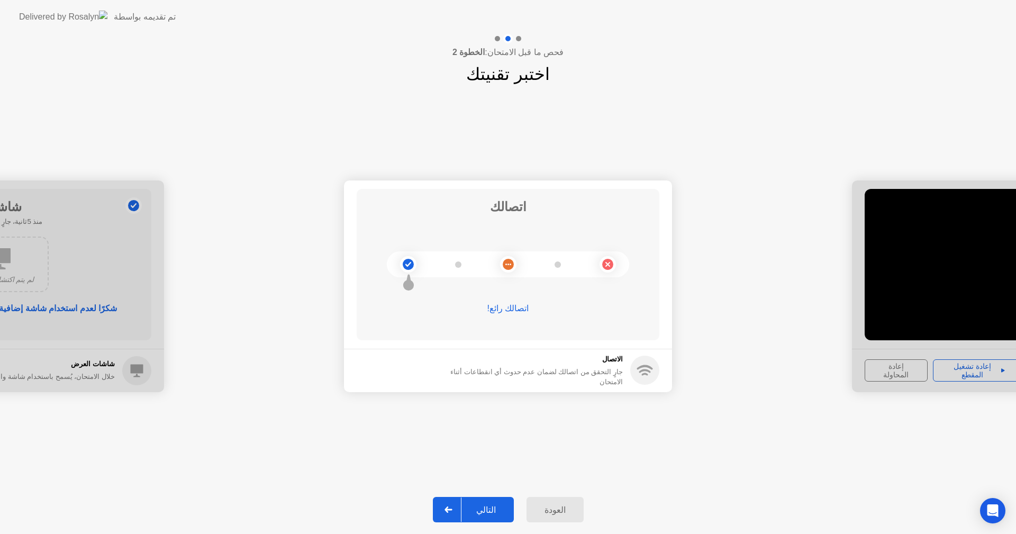
click at [493, 508] on div "التالي" at bounding box center [485, 510] width 49 height 10
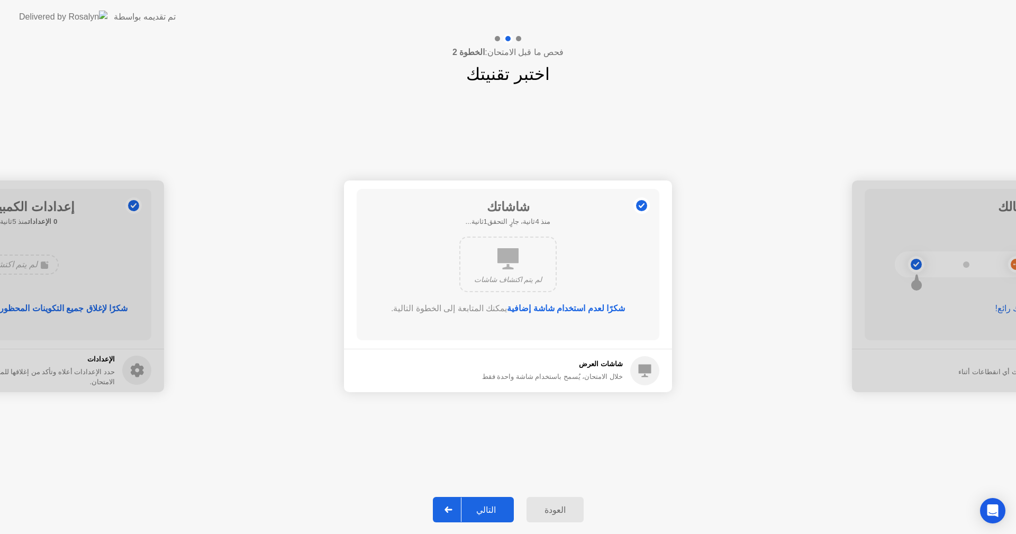
click at [493, 508] on div "التالي" at bounding box center [485, 510] width 49 height 10
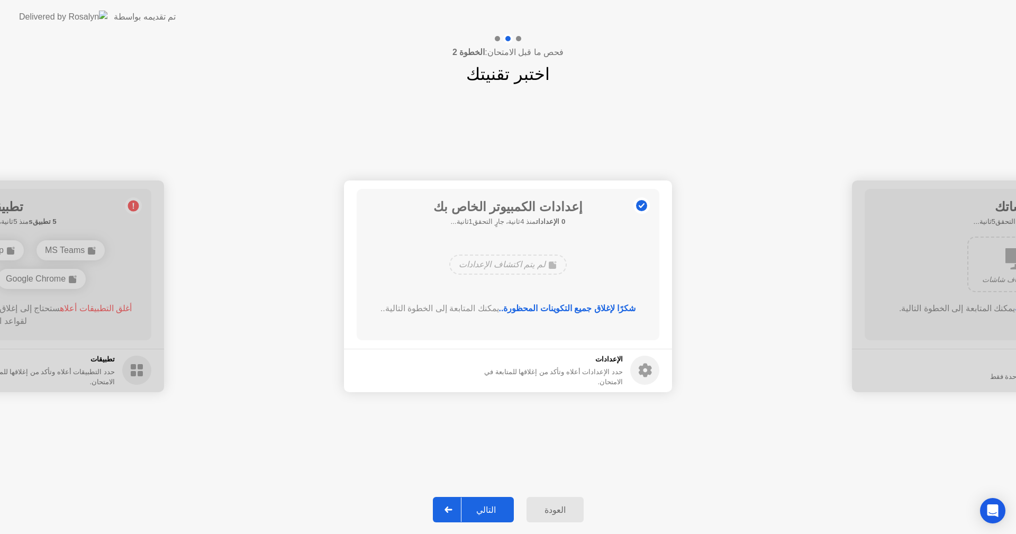
click at [493, 508] on div "التالي" at bounding box center [485, 510] width 49 height 10
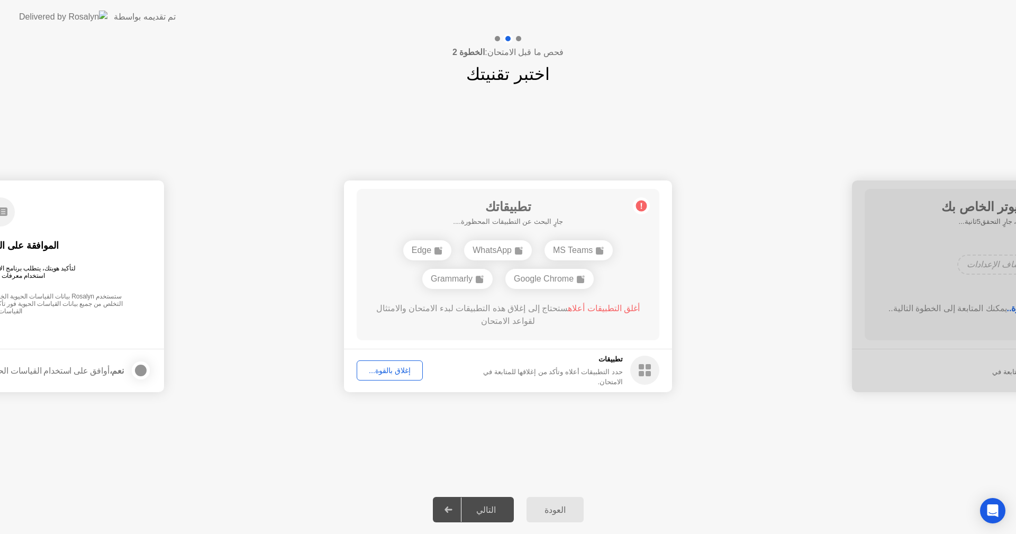
click at [394, 373] on div "إغلاق بالقوة..." at bounding box center [389, 370] width 59 height 8
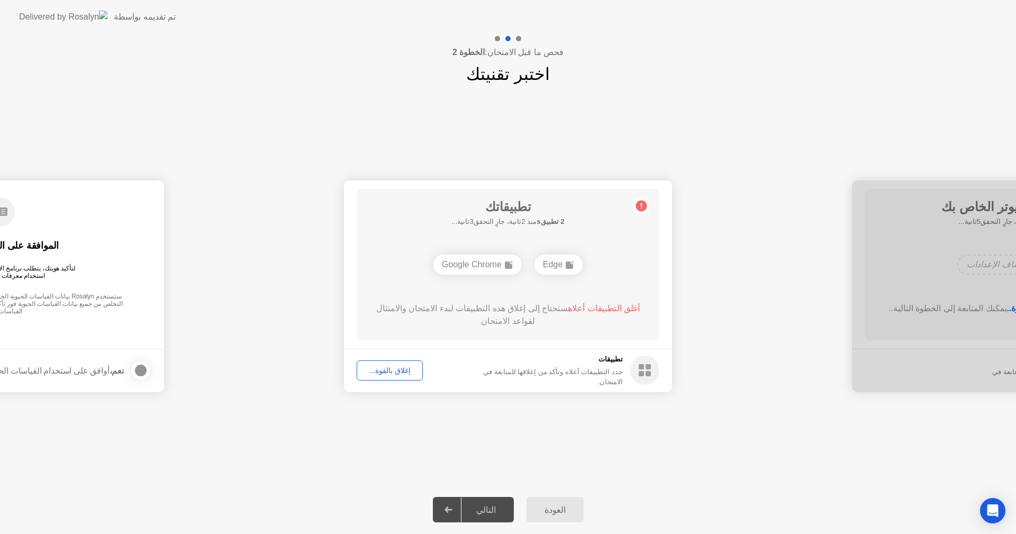
click at [398, 372] on div "إغلاق بالقوة..." at bounding box center [389, 370] width 59 height 8
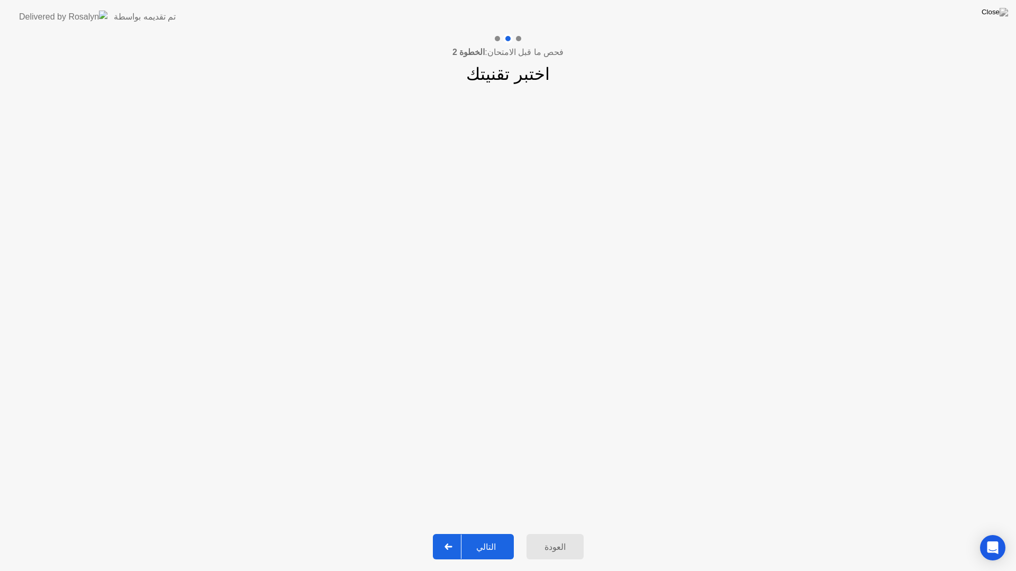
click at [489, 533] on div "التالي" at bounding box center [485, 547] width 49 height 10
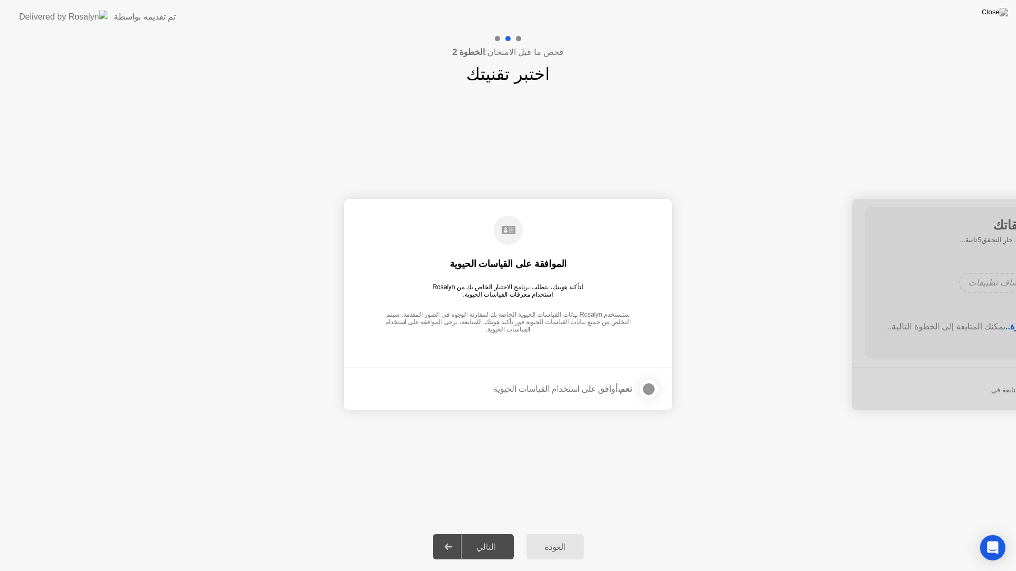
click at [650, 388] on div at bounding box center [648, 389] width 13 height 13
click at [499, 533] on div "التالي" at bounding box center [485, 547] width 49 height 10
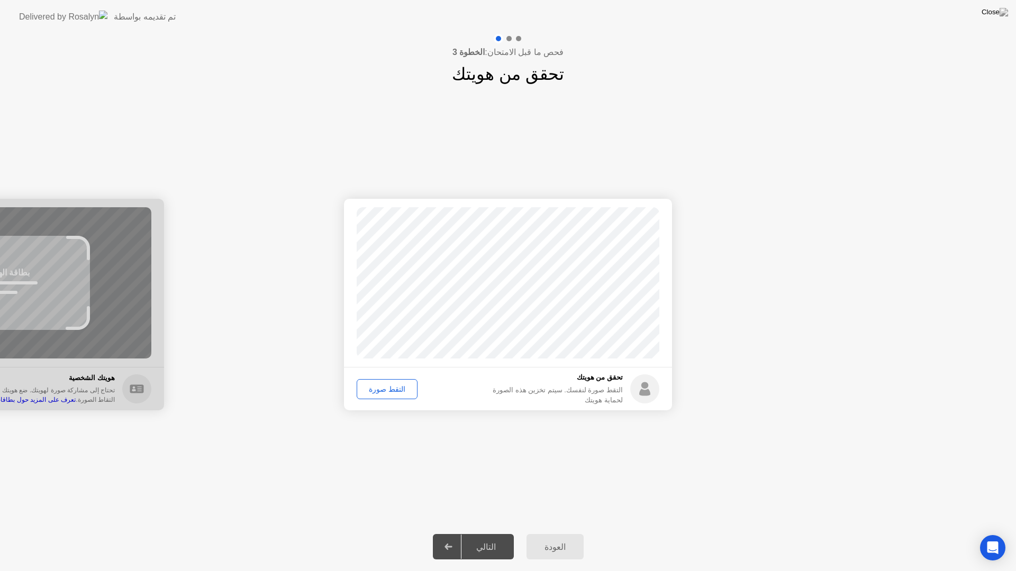
click at [378, 392] on div "التقط صورة" at bounding box center [386, 389] width 53 height 8
click at [492, 533] on div "التالي" at bounding box center [485, 547] width 49 height 10
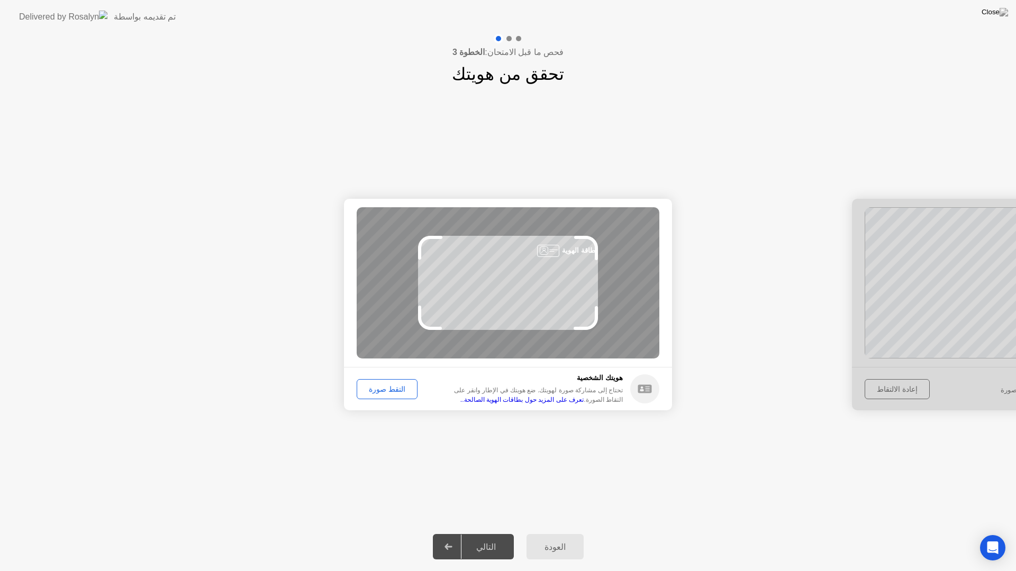
click at [381, 388] on div "التقط صورة" at bounding box center [386, 389] width 53 height 8
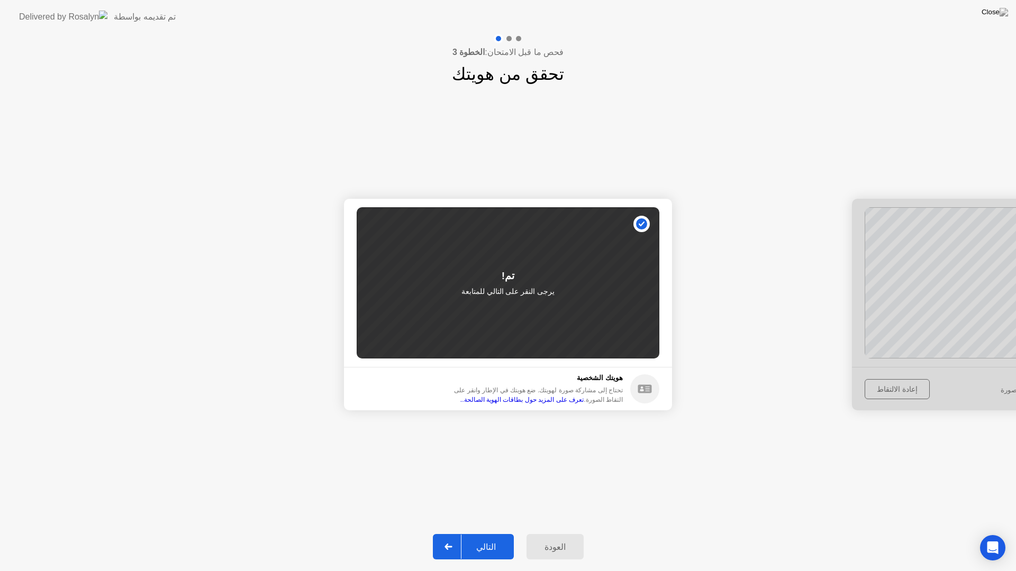
click at [484, 533] on div "التالي" at bounding box center [485, 547] width 49 height 10
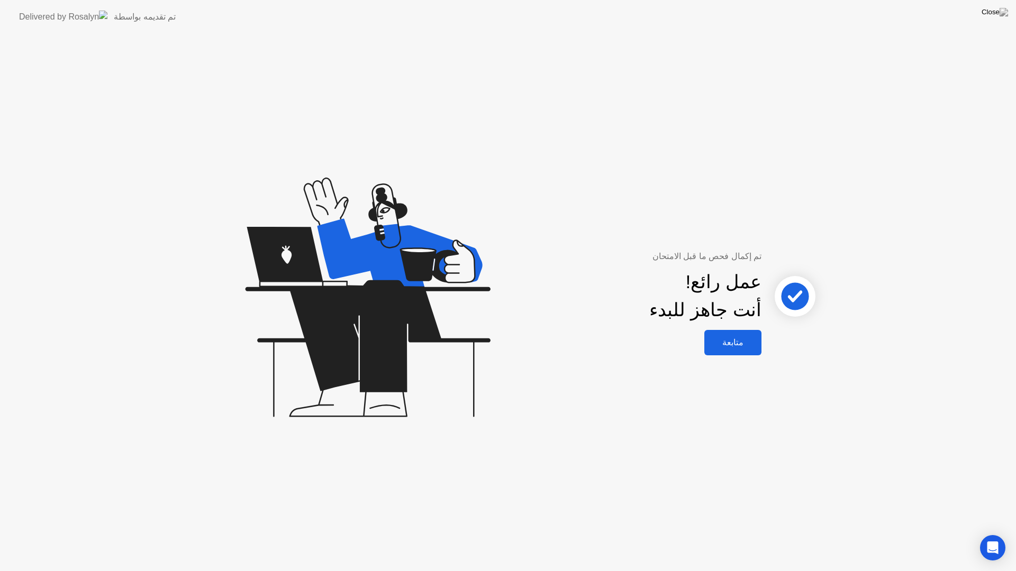
click at [738, 344] on div "متابعة" at bounding box center [732, 342] width 51 height 10
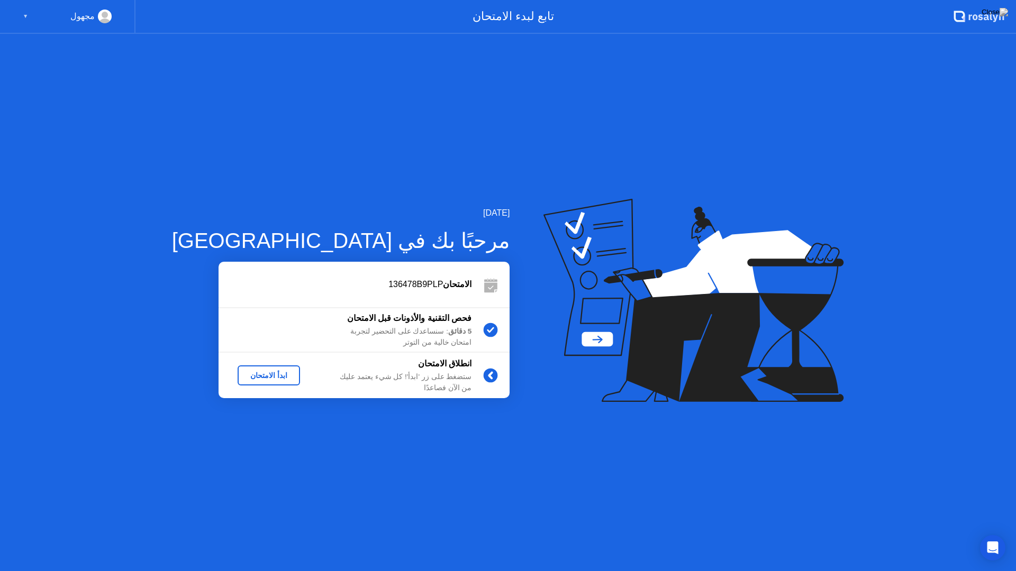
click at [250, 377] on div "ابدأ الامتحان" at bounding box center [269, 375] width 54 height 8
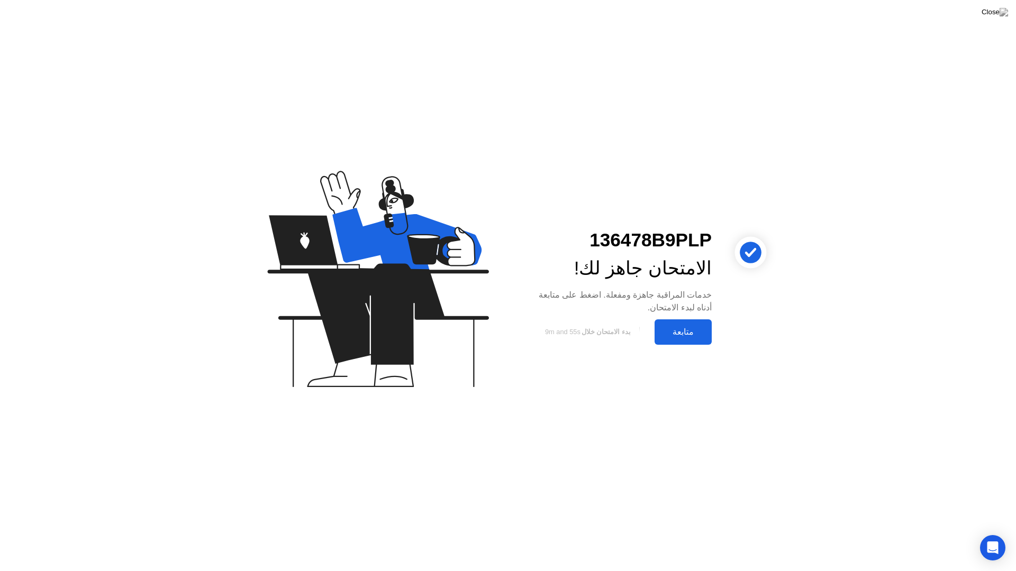
click at [686, 335] on div "متابعة" at bounding box center [682, 332] width 51 height 10
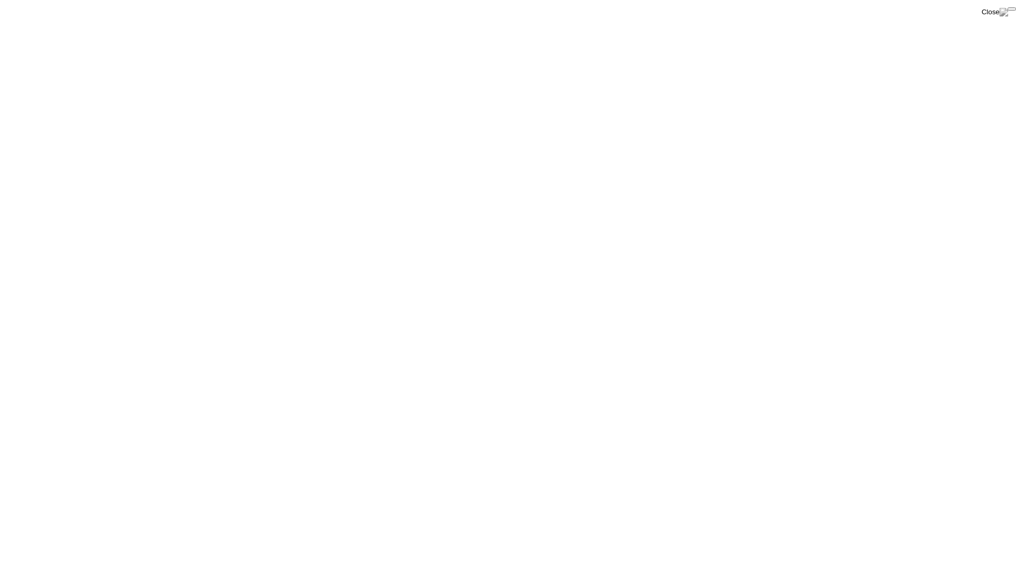
click div "End Proctoring Session"
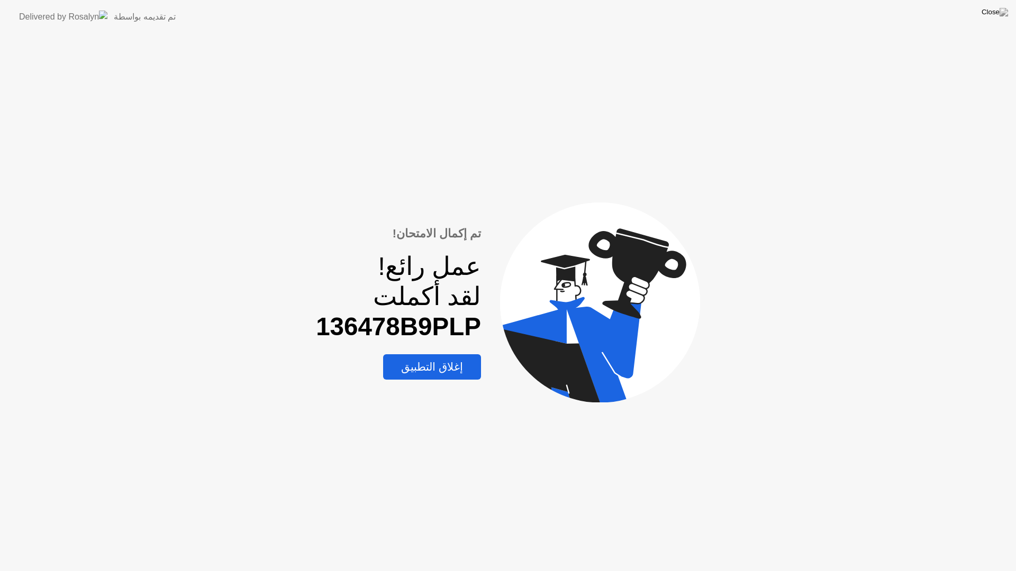
click at [423, 362] on div "إغلاق التطبيق" at bounding box center [432, 367] width 92 height 14
